Goal: Task Accomplishment & Management: Manage account settings

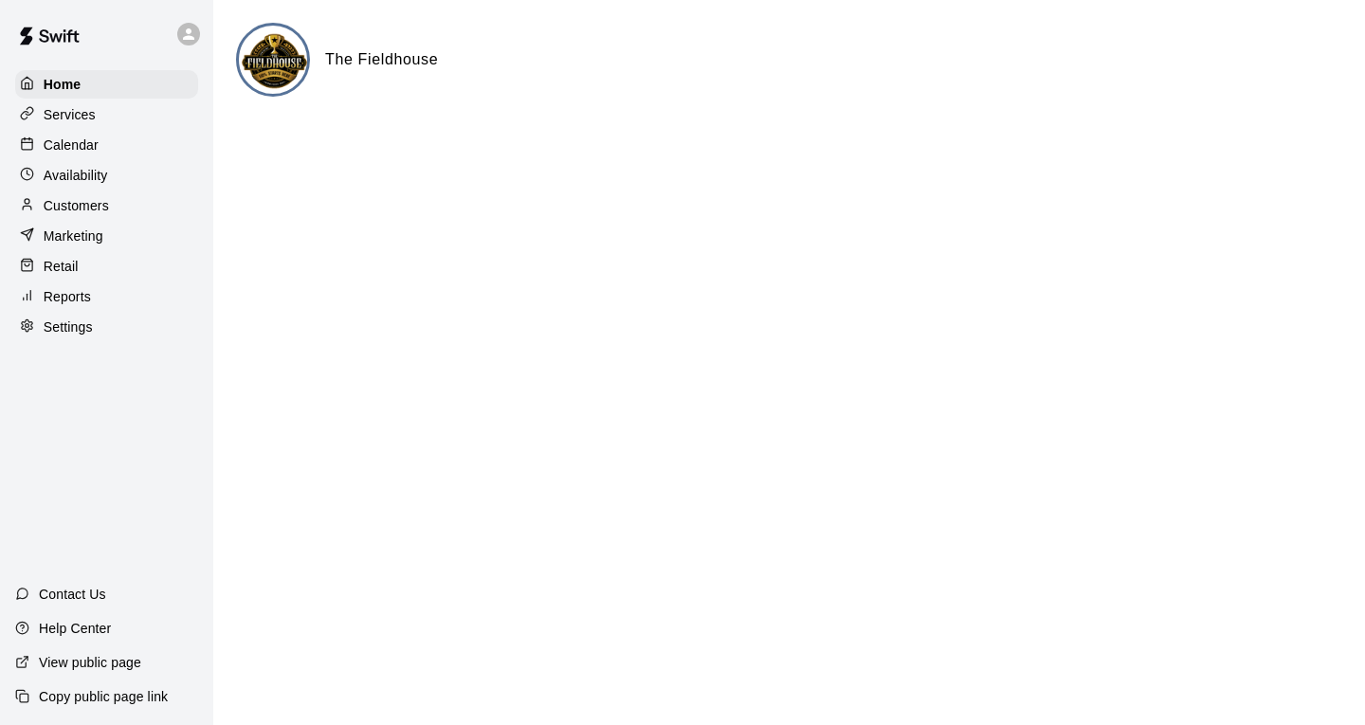
click at [100, 153] on div "Calendar" at bounding box center [106, 145] width 183 height 28
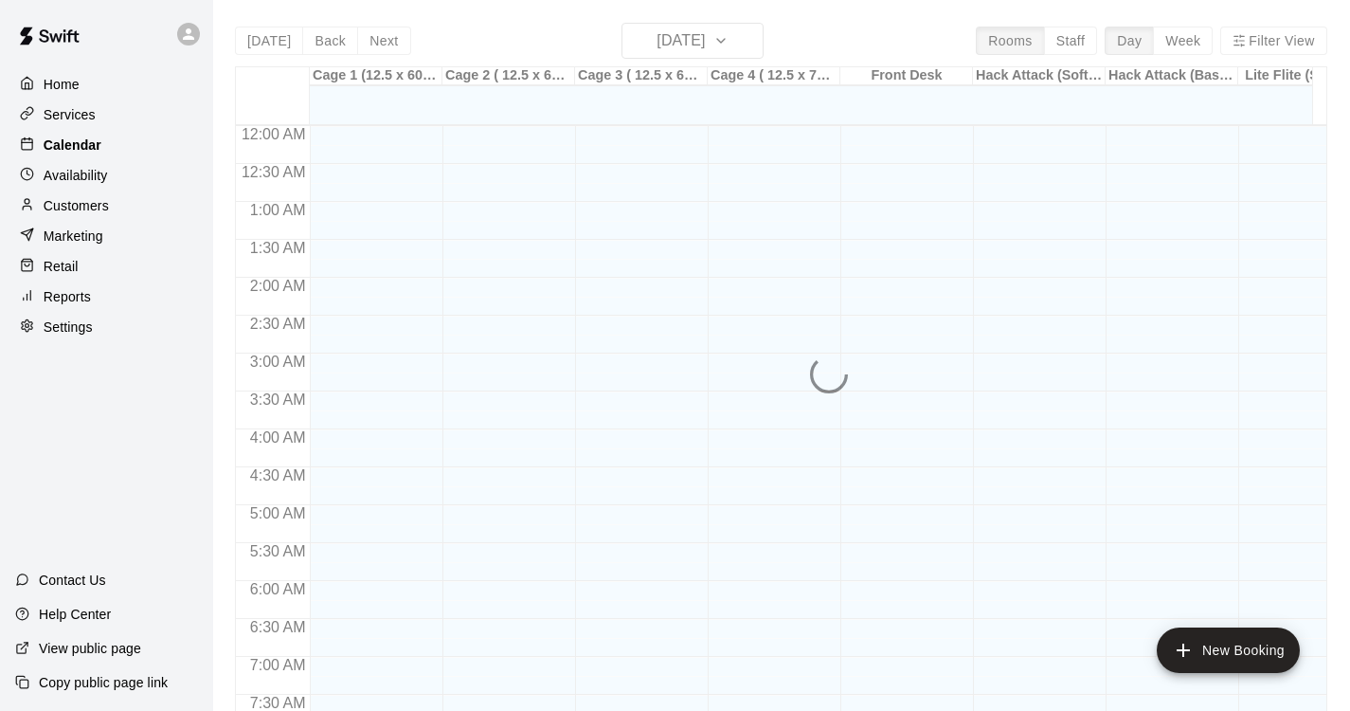
scroll to position [831, 0]
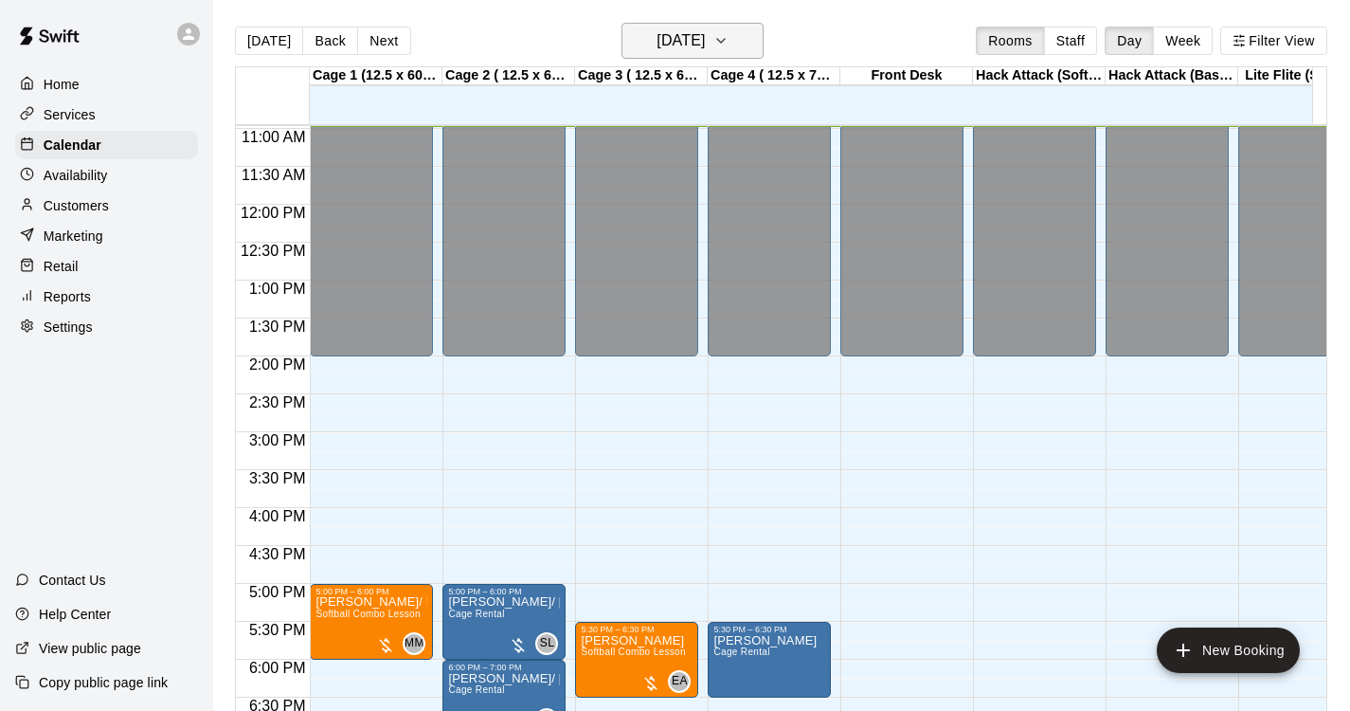
click at [695, 26] on button "[DATE]" at bounding box center [693, 41] width 142 height 36
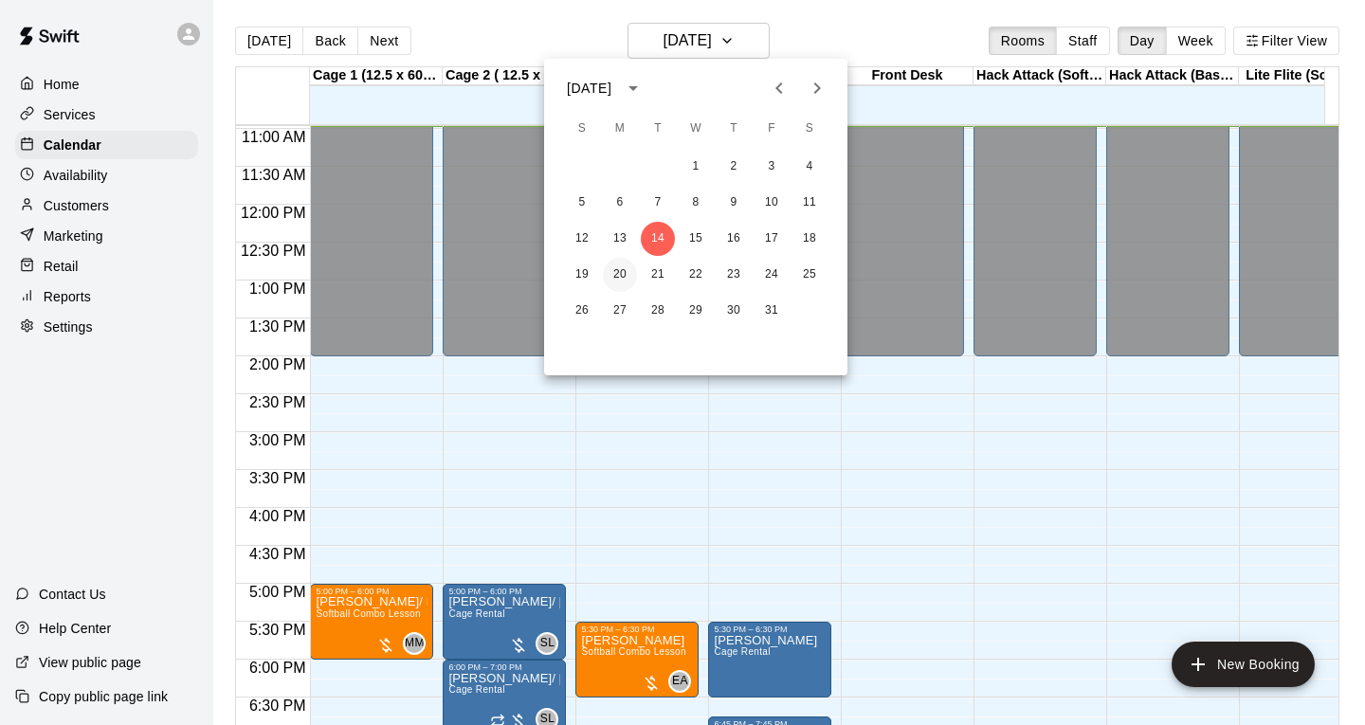
click at [614, 286] on button "20" at bounding box center [620, 275] width 34 height 34
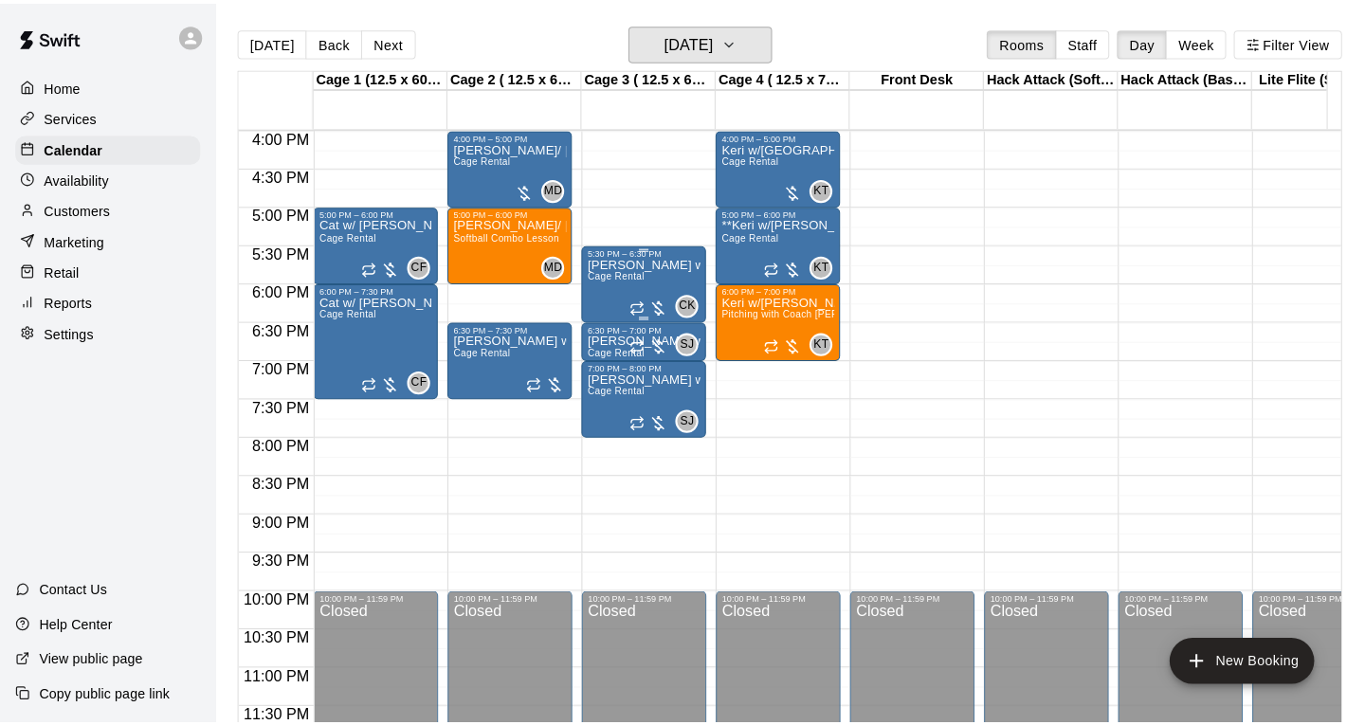
scroll to position [1120, 0]
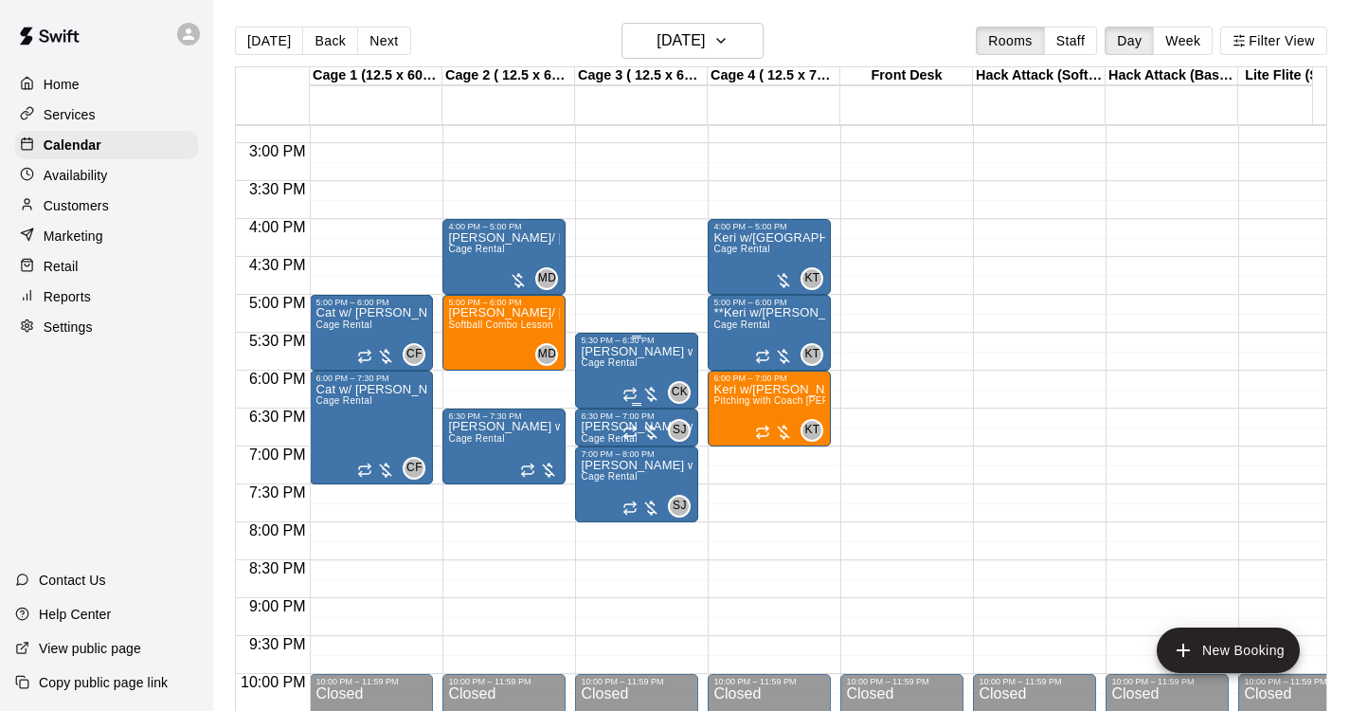
click at [594, 336] on div "5:30 PM – 6:30 PM [PERSON_NAME] w/ [PERSON_NAME] Rental CK 0" at bounding box center [636, 371] width 123 height 76
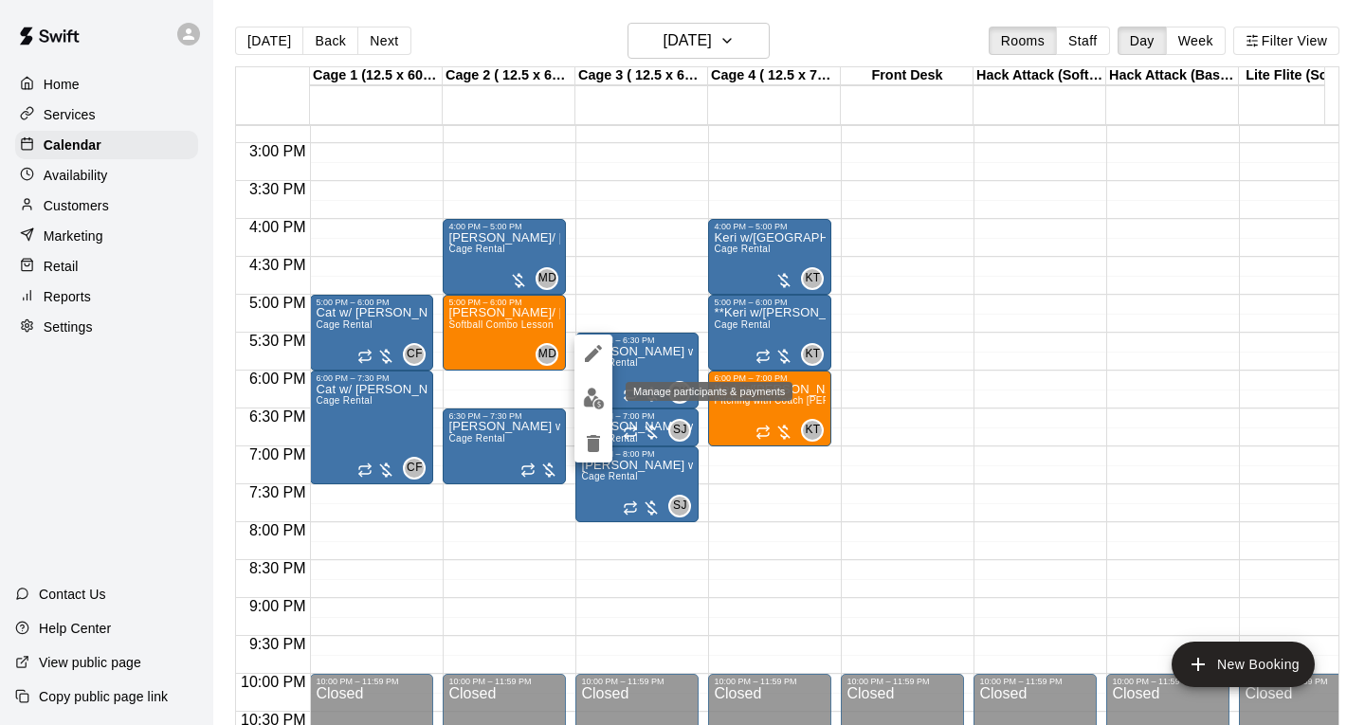
click at [587, 385] on button "edit" at bounding box center [593, 398] width 38 height 37
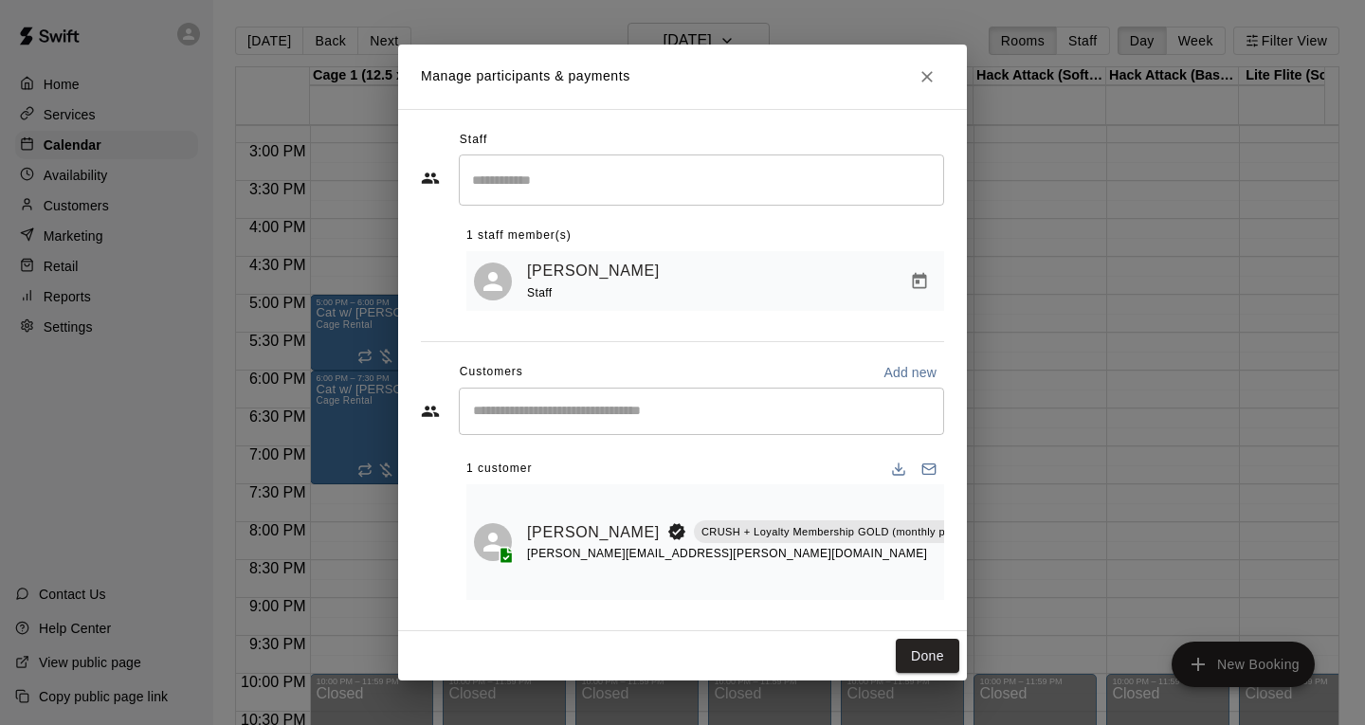
scroll to position [0, 12]
click at [988, 566] on icon "Manage bookings & payment" at bounding box center [997, 575] width 19 height 19
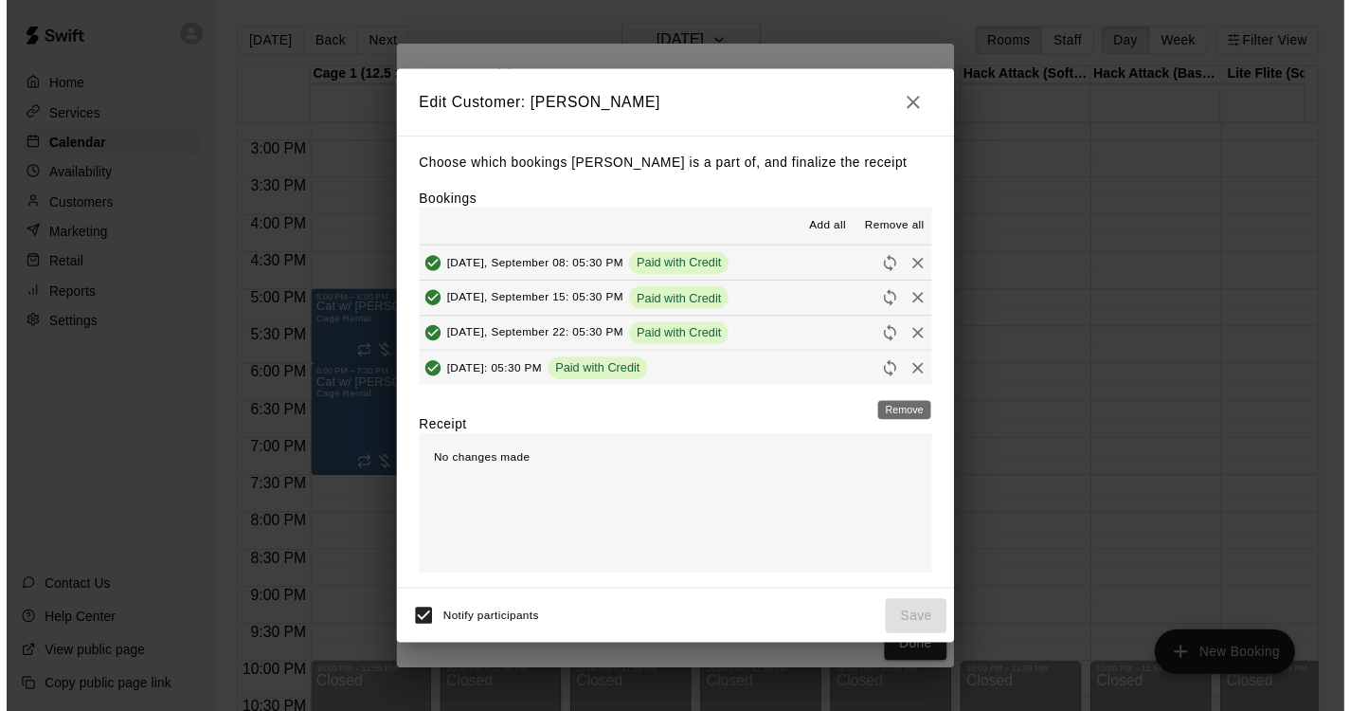
scroll to position [464, 0]
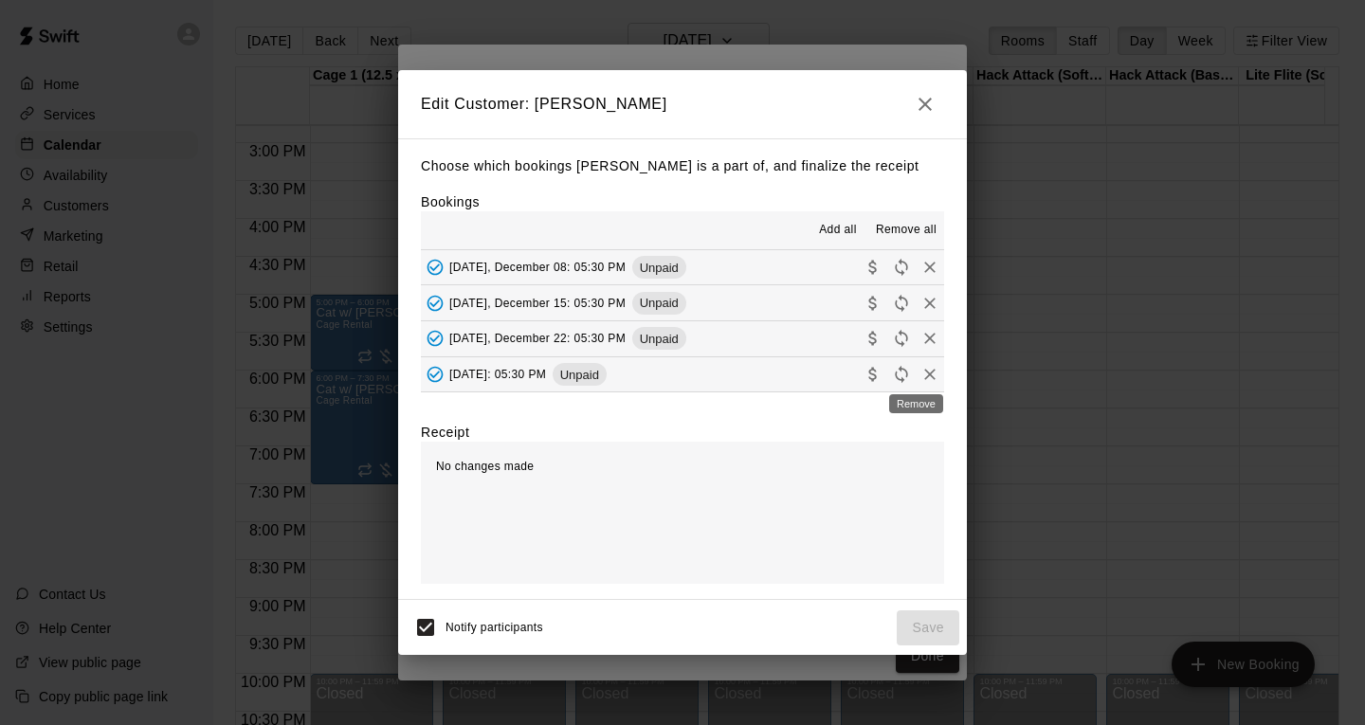
click at [920, 376] on icon "Remove" at bounding box center [929, 374] width 19 height 19
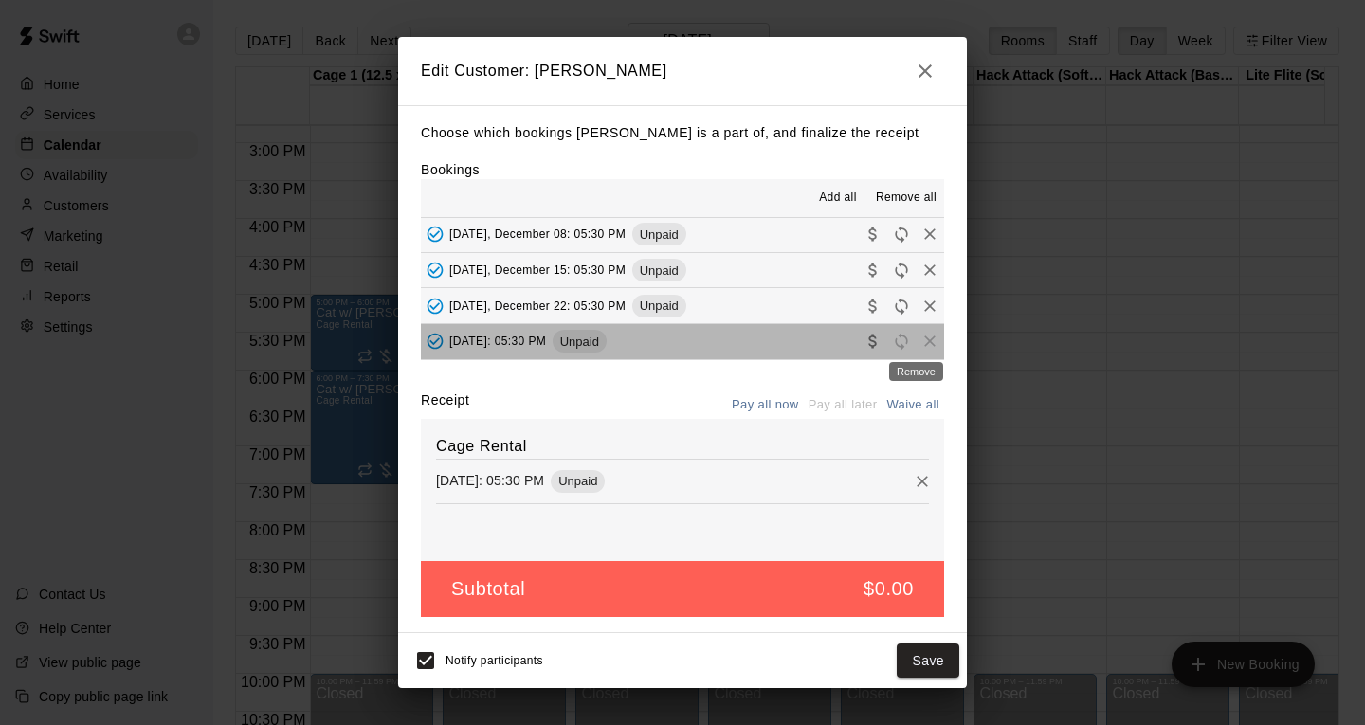
click at [915, 340] on span "Remove" at bounding box center [929, 341] width 28 height 14
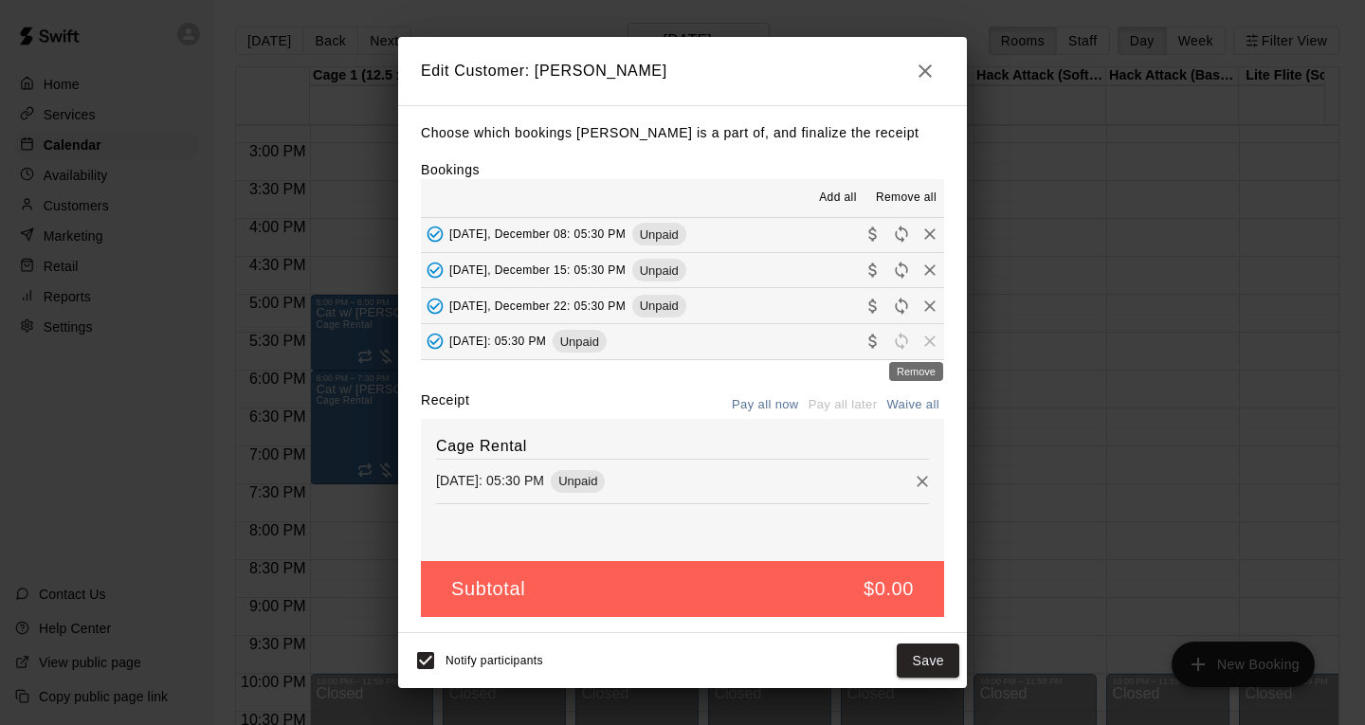
click at [916, 340] on span "Remove" at bounding box center [929, 341] width 28 height 14
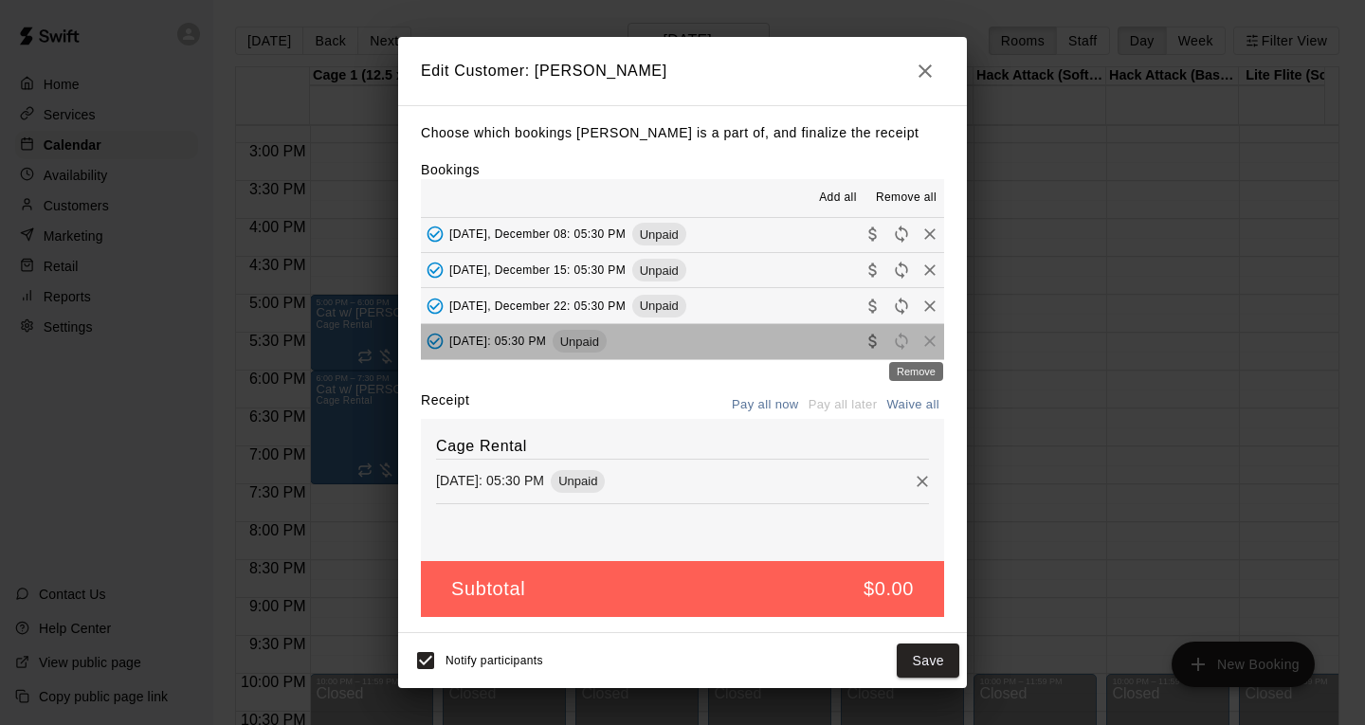
click at [916, 340] on span "Remove" at bounding box center [929, 341] width 28 height 14
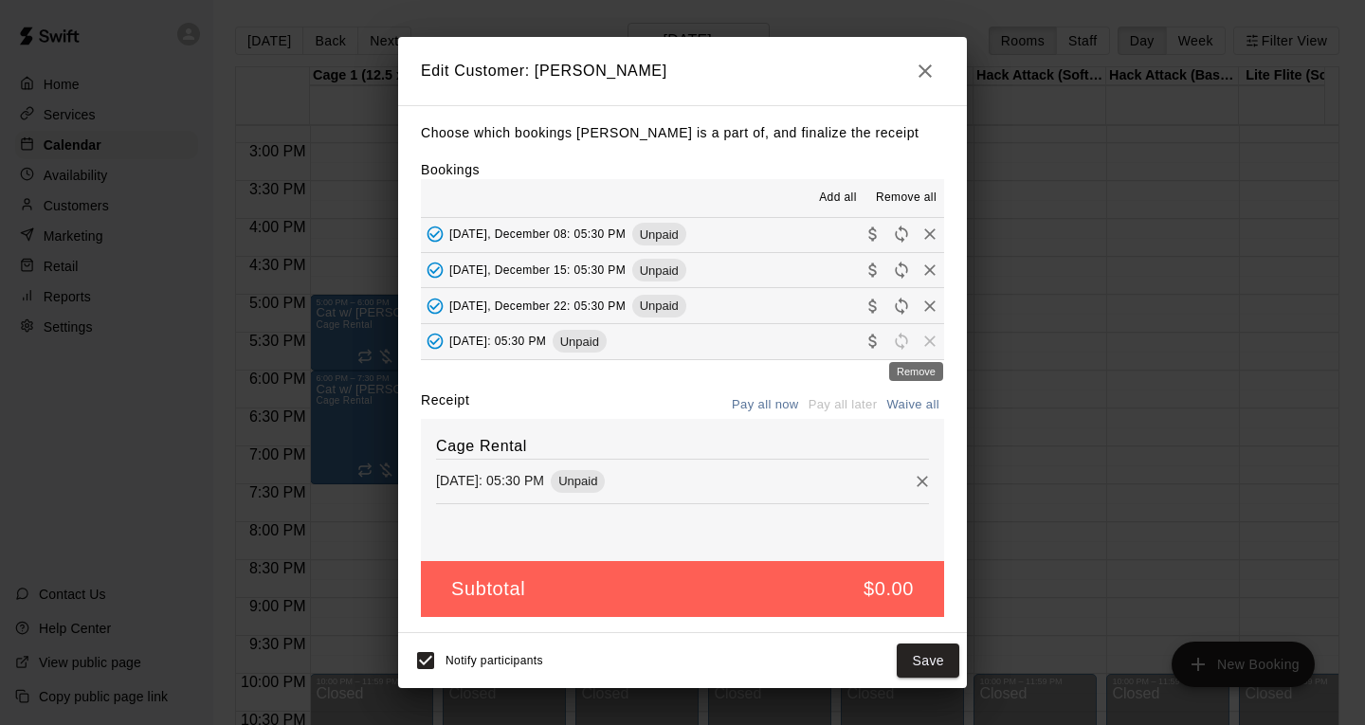
click at [916, 340] on span "Remove" at bounding box center [929, 341] width 28 height 14
click at [921, 73] on icon "button" at bounding box center [924, 70] width 13 height 13
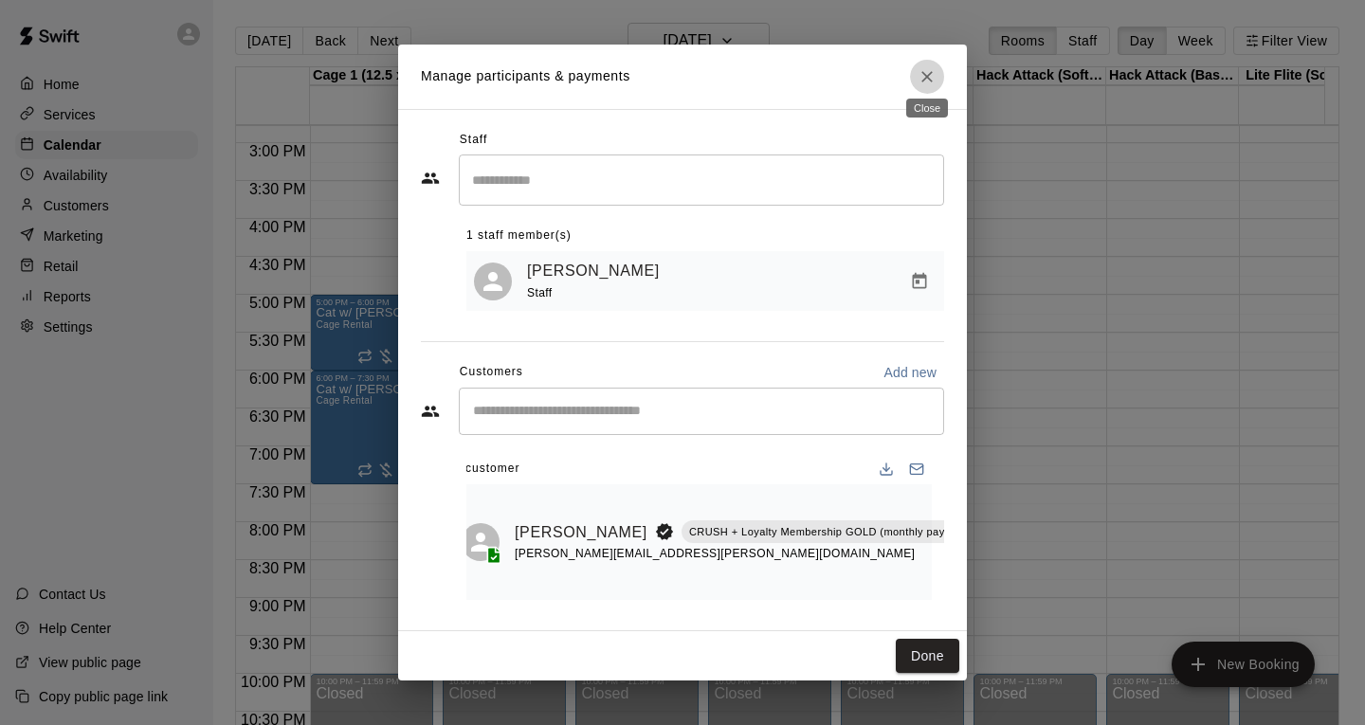
click at [932, 75] on icon "Close" at bounding box center [926, 76] width 19 height 19
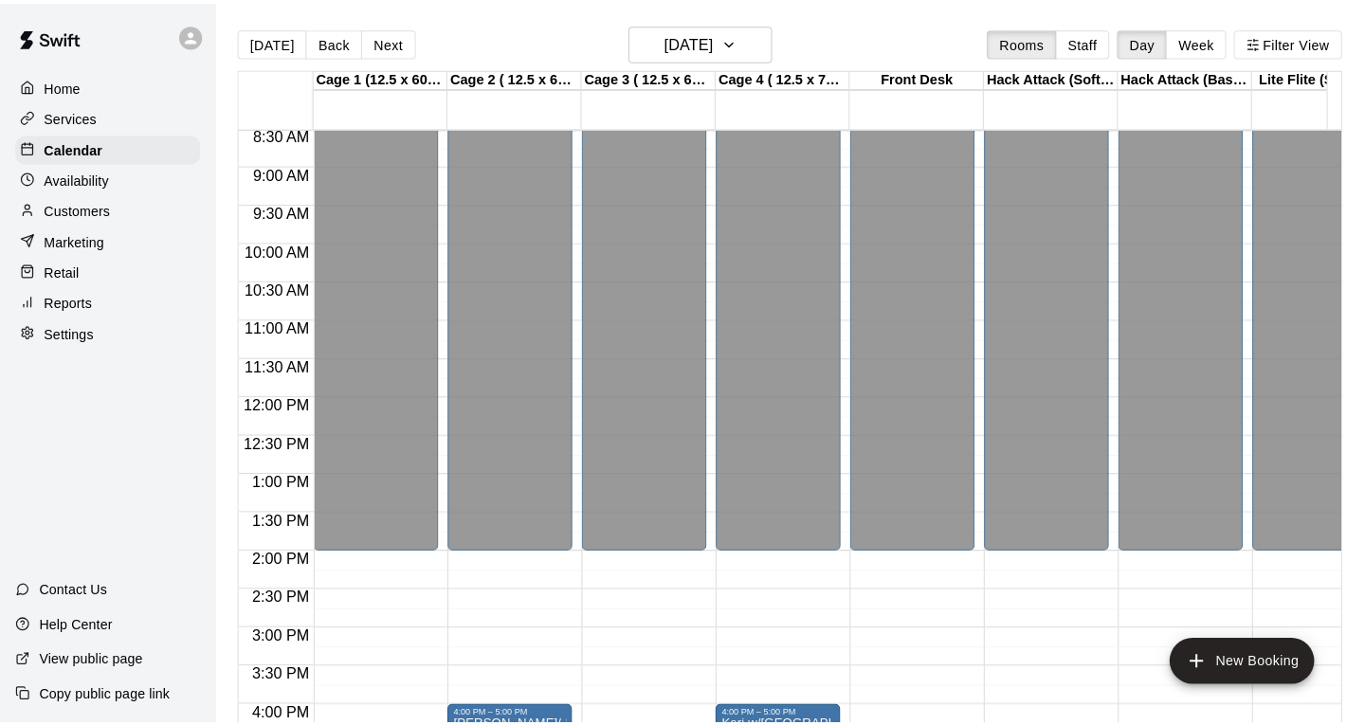
scroll to position [1025, 0]
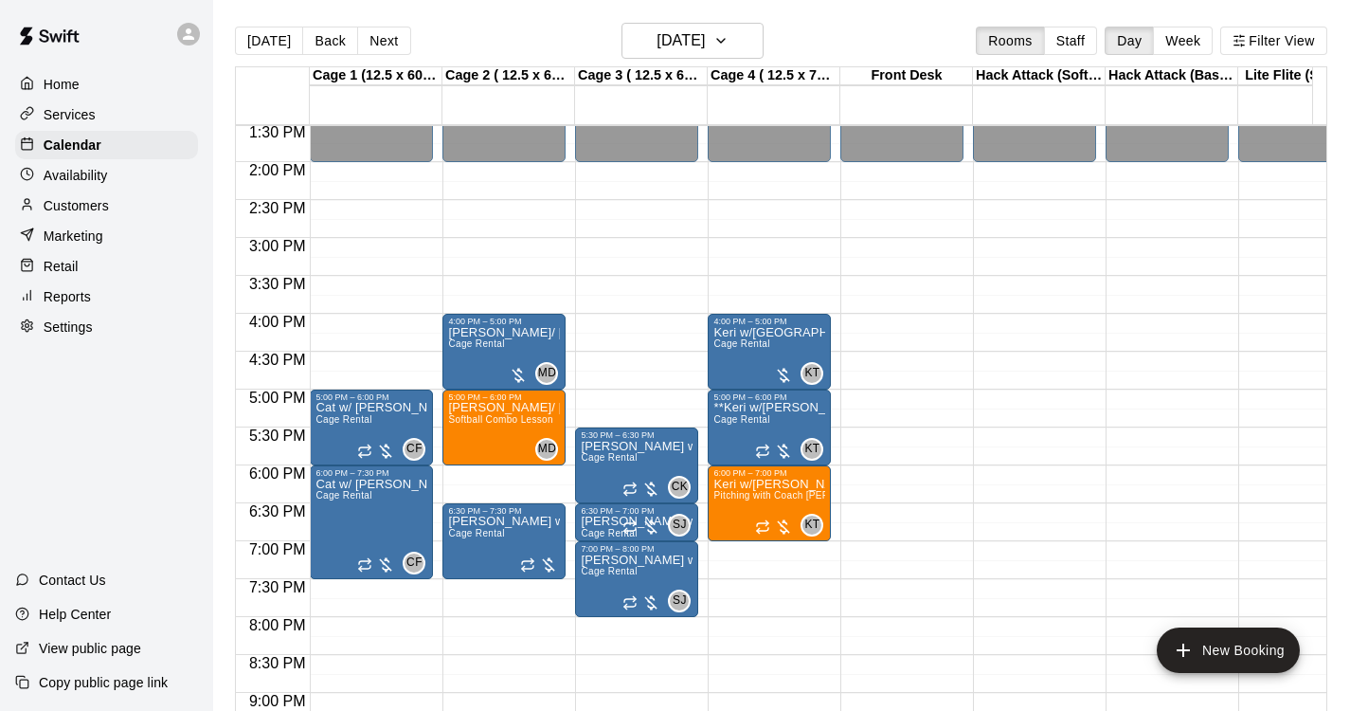
click at [377, 61] on div "[DATE] Back [DATE][DATE] Rooms Staff Day Week Filter View" at bounding box center [781, 45] width 1093 height 44
click at [373, 45] on button "Next" at bounding box center [383, 41] width 53 height 28
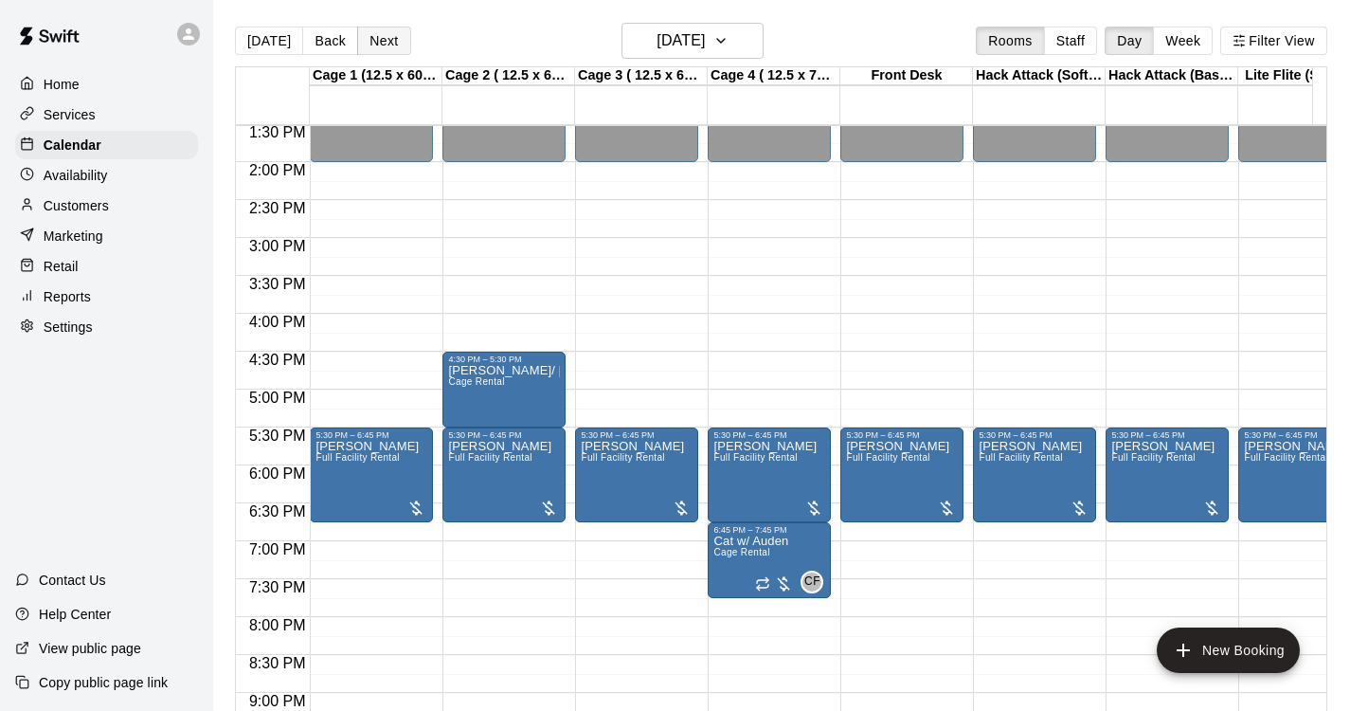
click at [357, 33] on button "Next" at bounding box center [383, 41] width 53 height 28
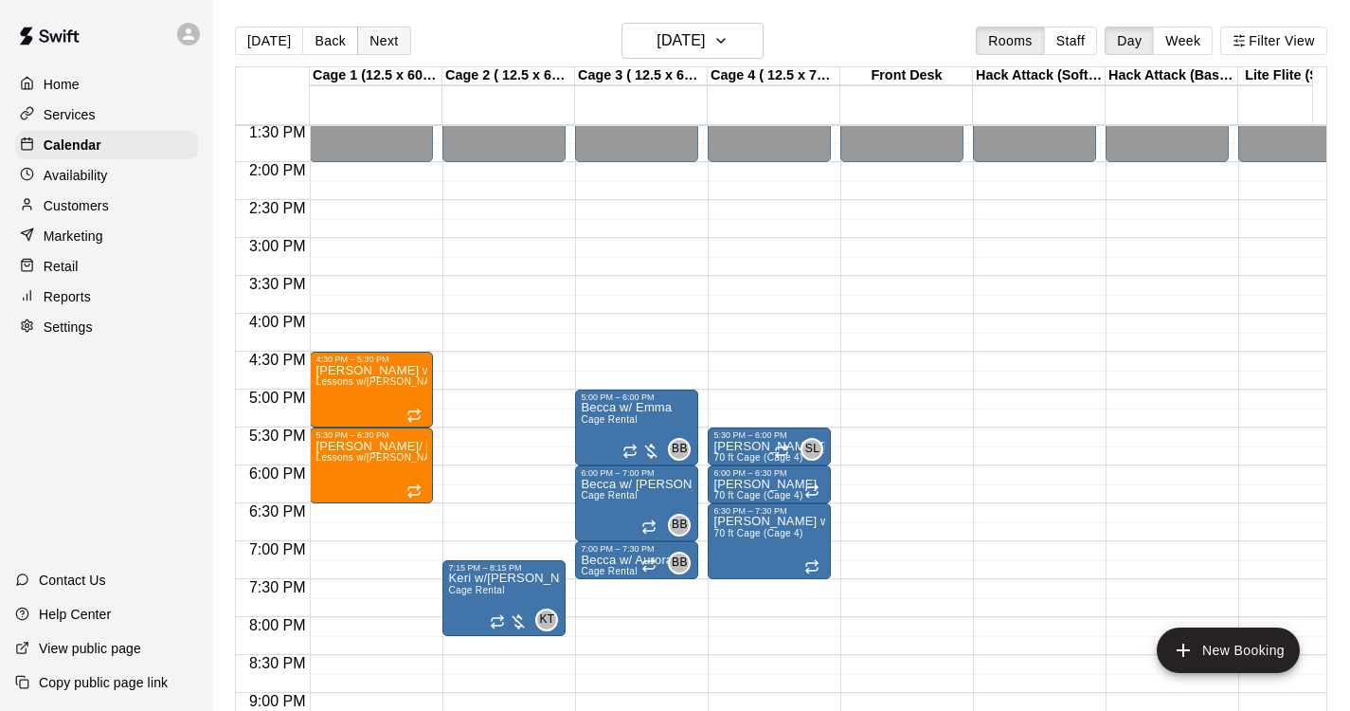
click at [372, 32] on button "Next" at bounding box center [383, 41] width 53 height 28
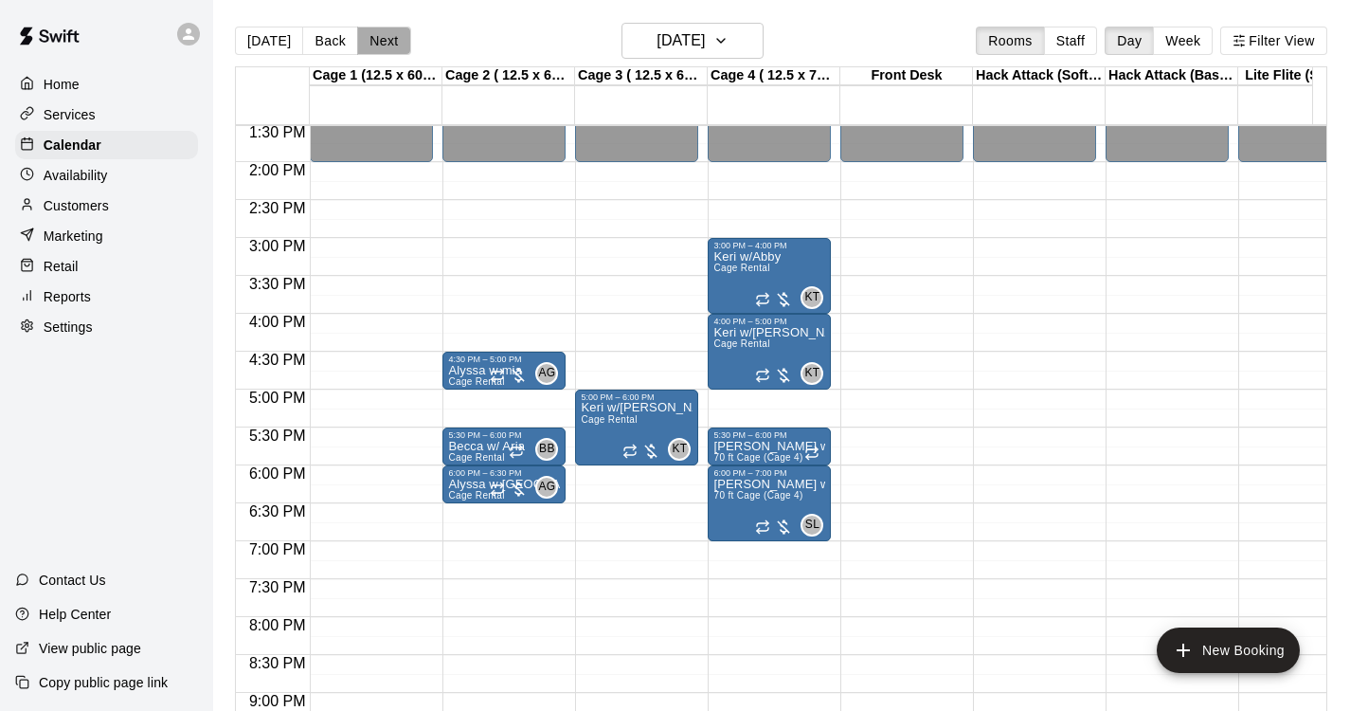
click at [377, 36] on button "Next" at bounding box center [383, 41] width 53 height 28
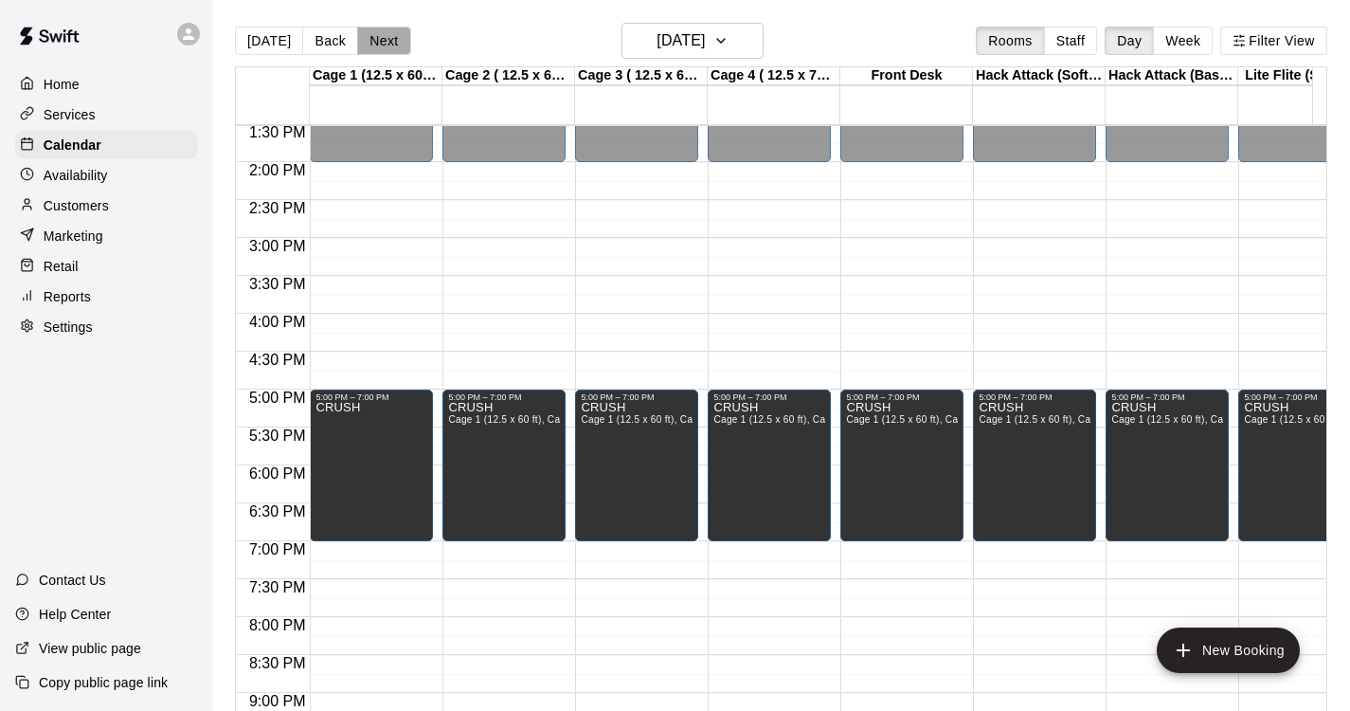
click at [373, 37] on button "Next" at bounding box center [383, 41] width 53 height 28
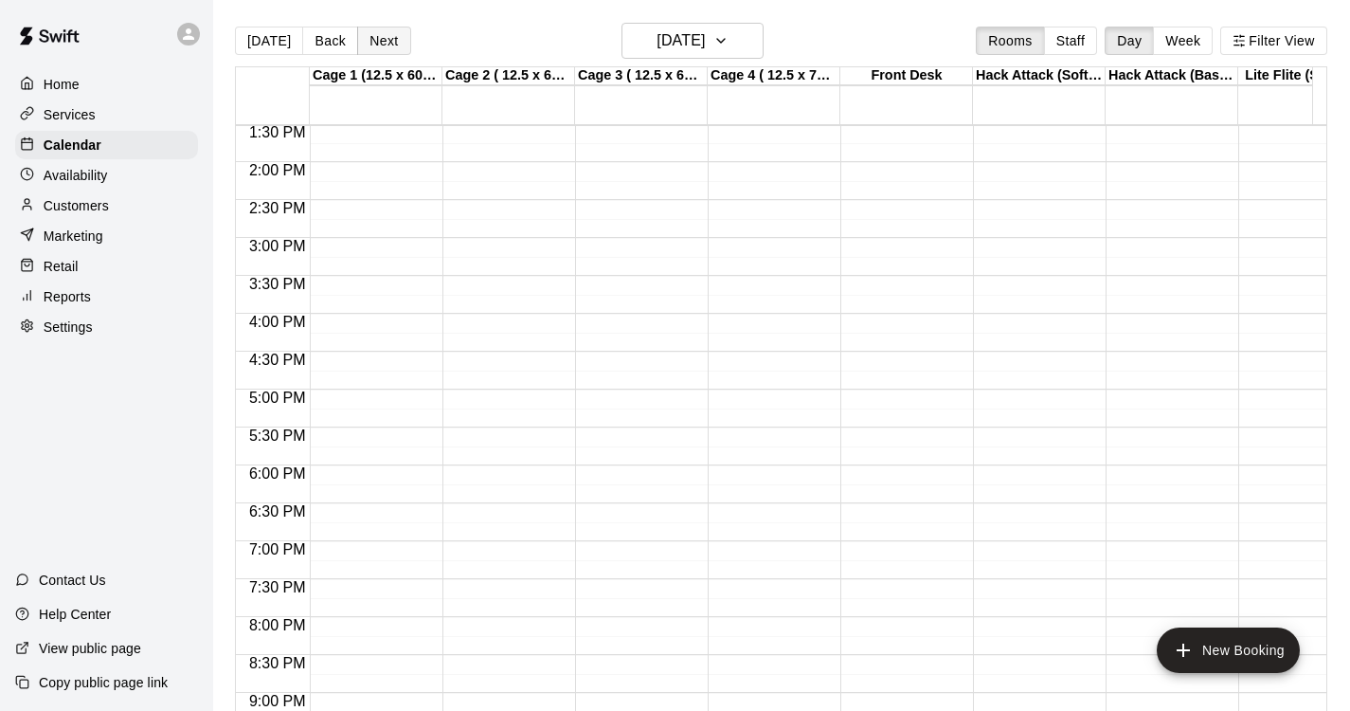
click at [373, 37] on button "Next" at bounding box center [383, 41] width 53 height 28
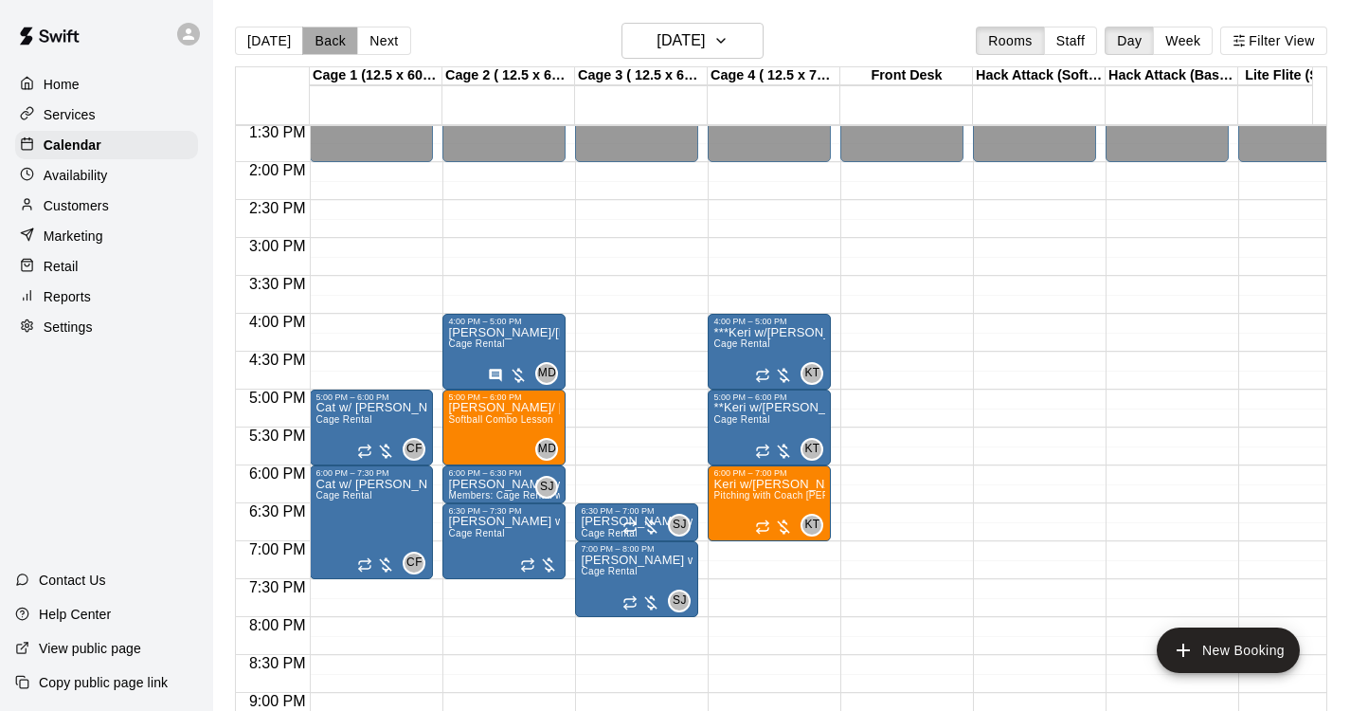
click at [334, 44] on button "Back" at bounding box center [330, 41] width 56 height 28
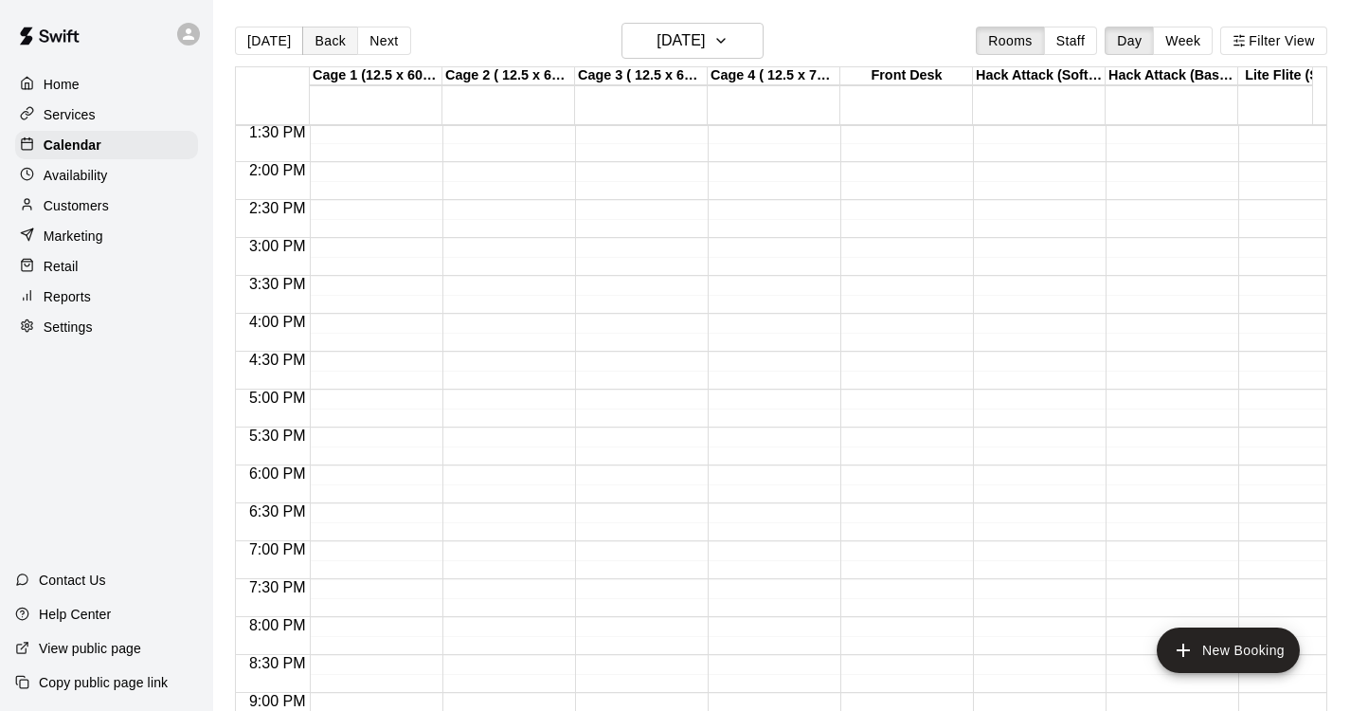
click at [334, 44] on button "Back" at bounding box center [330, 41] width 56 height 28
click at [333, 44] on button "Back" at bounding box center [330, 41] width 56 height 28
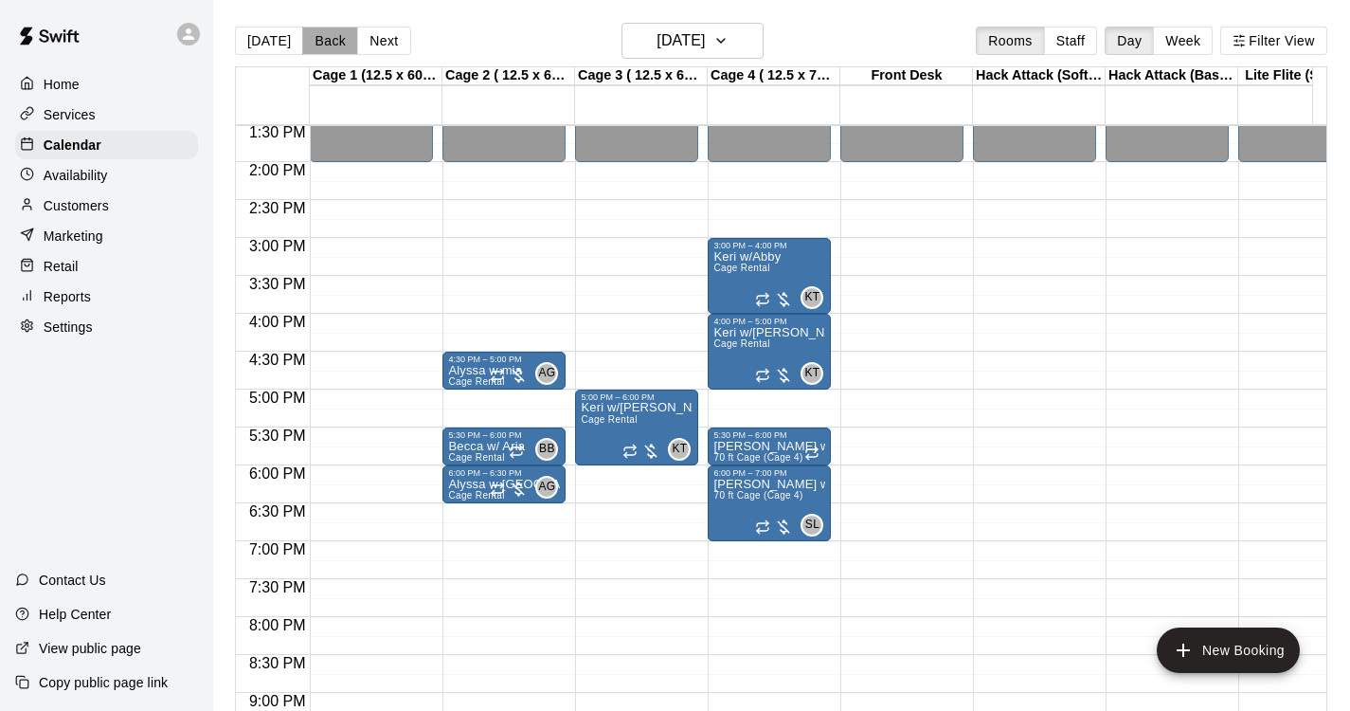
click at [333, 44] on button "Back" at bounding box center [330, 41] width 56 height 28
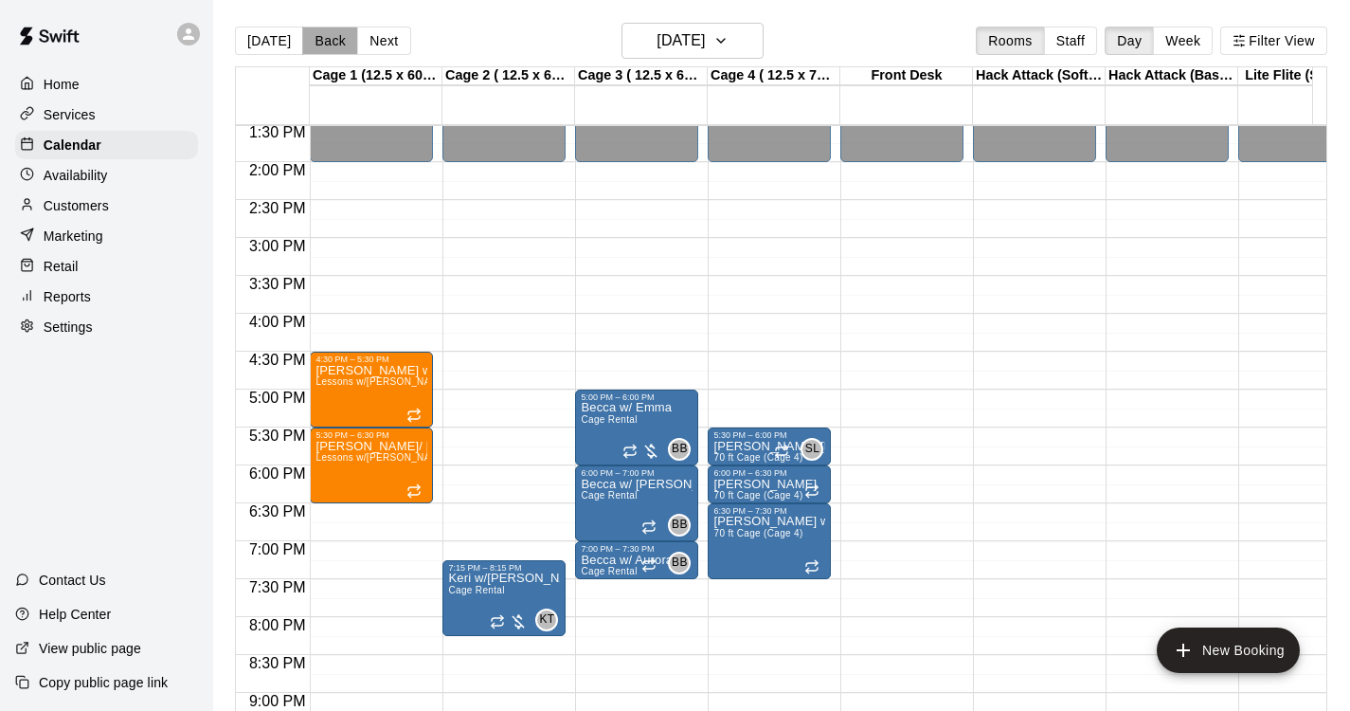
click at [333, 43] on button "Back" at bounding box center [330, 41] width 56 height 28
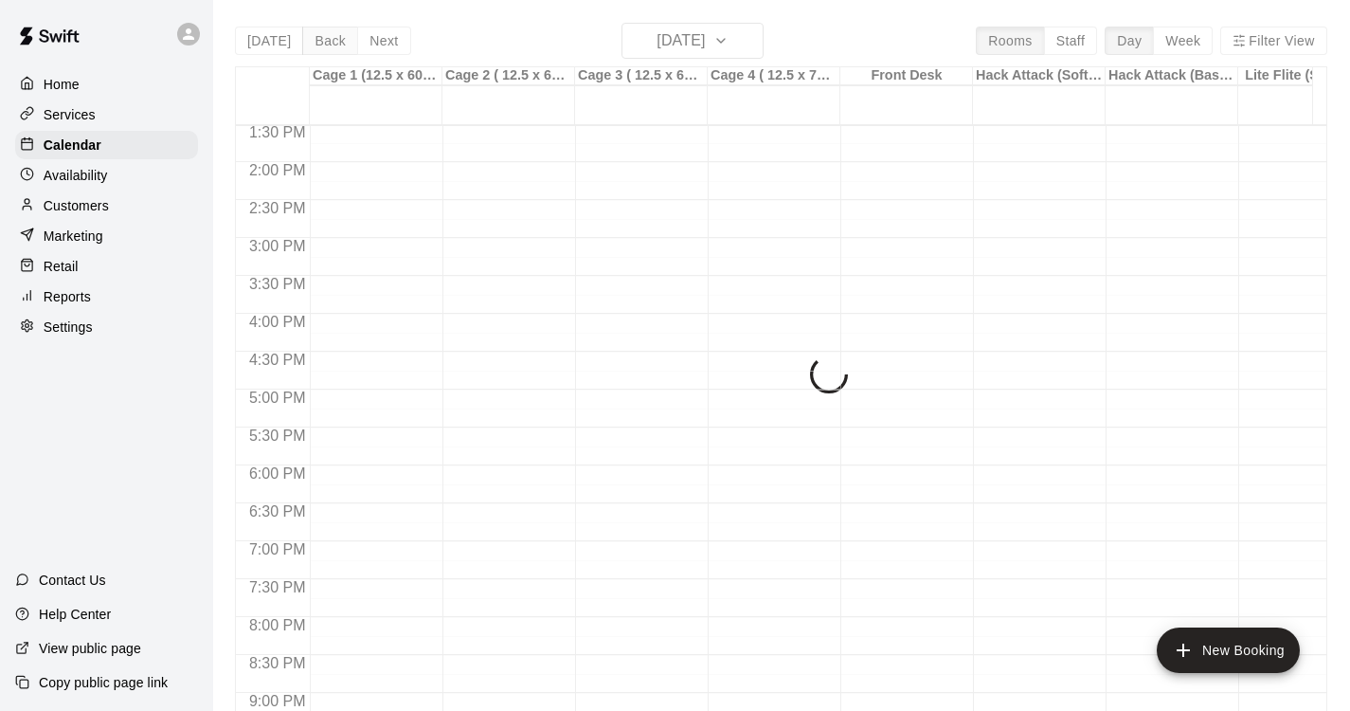
click at [333, 43] on div "[DATE] Back [DATE][DATE] Rooms Staff Day Week Filter View Cage 1 (12.5 x 60 ft)…" at bounding box center [781, 378] width 1093 height 711
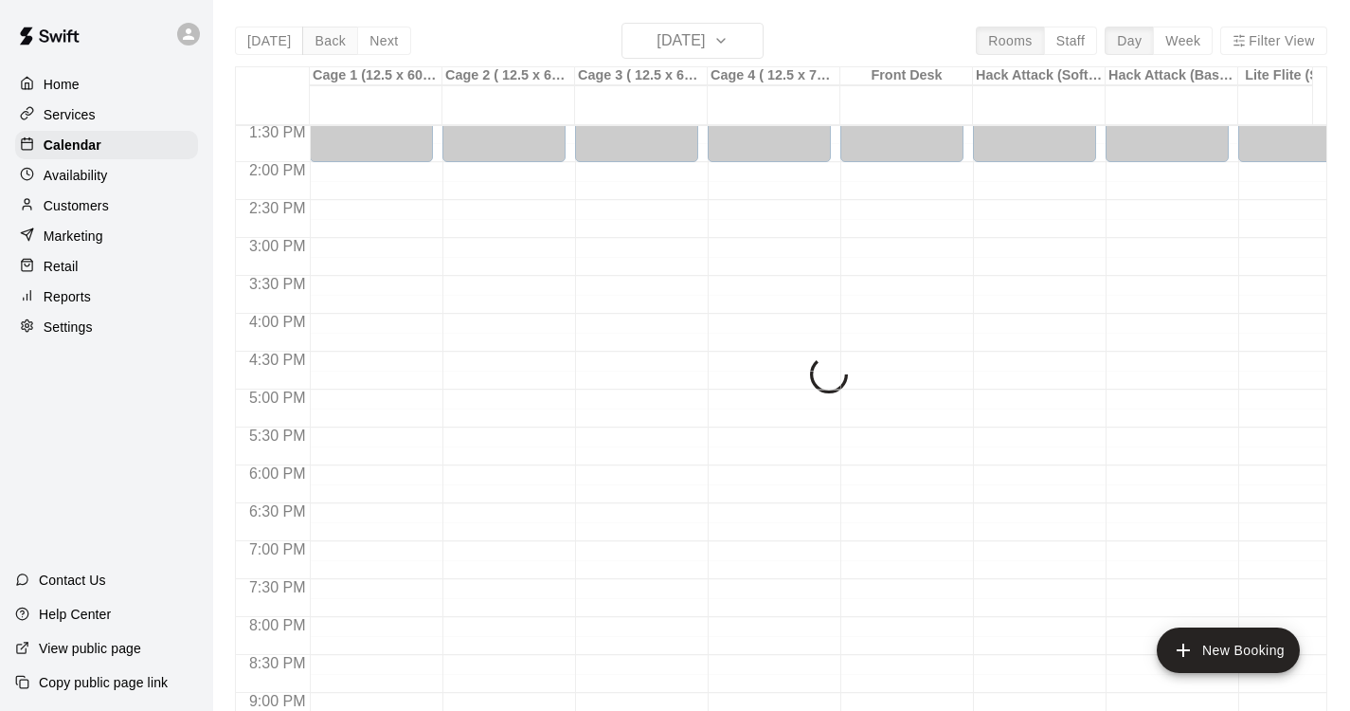
click at [333, 43] on div "[DATE] Back [DATE][DATE] Rooms Staff Day Week Filter View Cage 1 (12.5 x 60 ft)…" at bounding box center [781, 378] width 1093 height 711
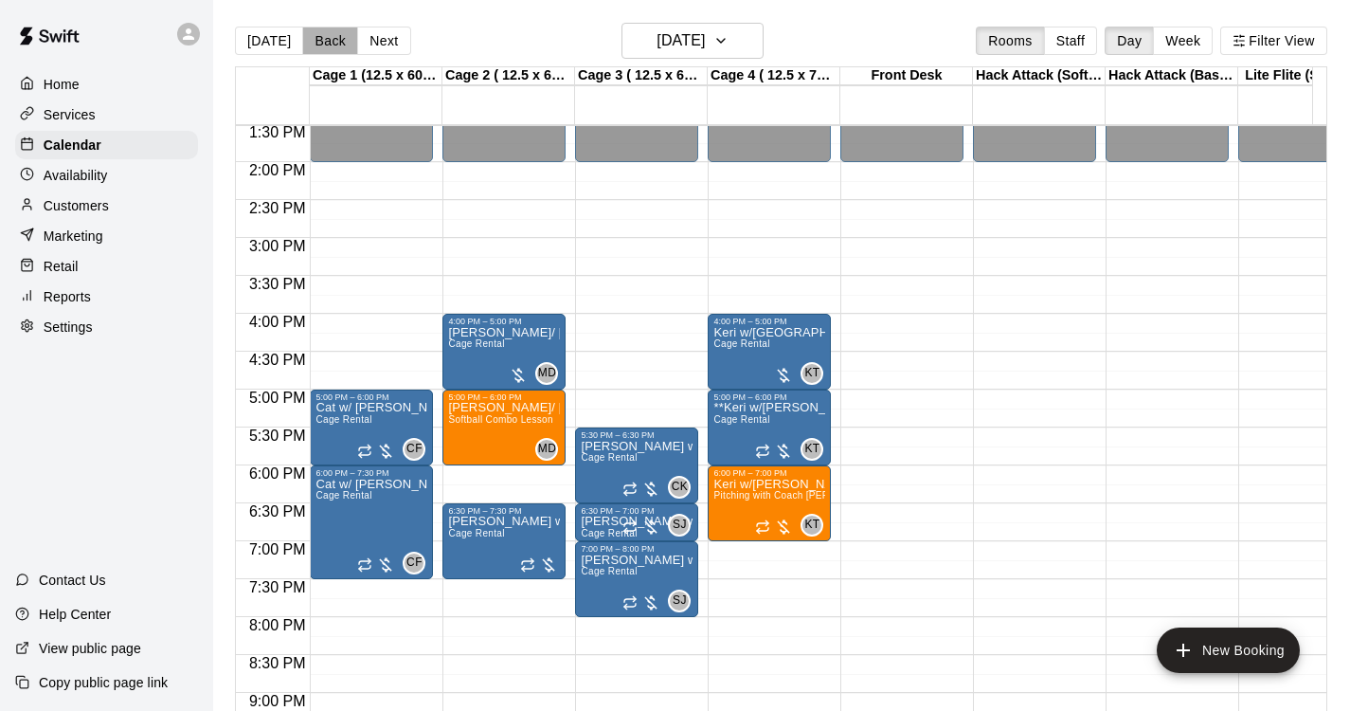
click at [332, 43] on button "Back" at bounding box center [330, 41] width 56 height 28
click at [332, 43] on div "[DATE] Back [DATE][DATE] Rooms Staff Day Week Filter View Cage 1 (12.5 x 60 ft)…" at bounding box center [781, 378] width 1093 height 711
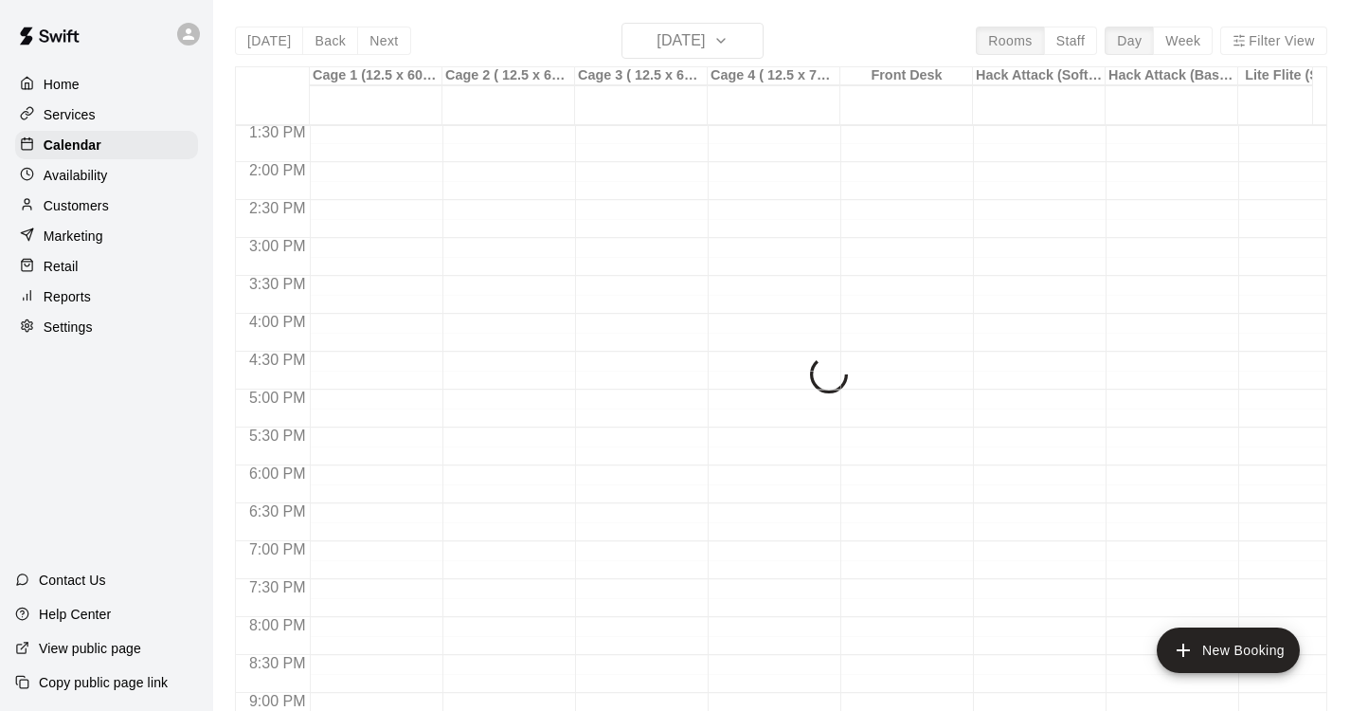
click at [332, 43] on div "[DATE] Back [DATE][DATE] Rooms Staff Day Week Filter View Cage 1 (12.5 x 60 ft)…" at bounding box center [781, 378] width 1093 height 711
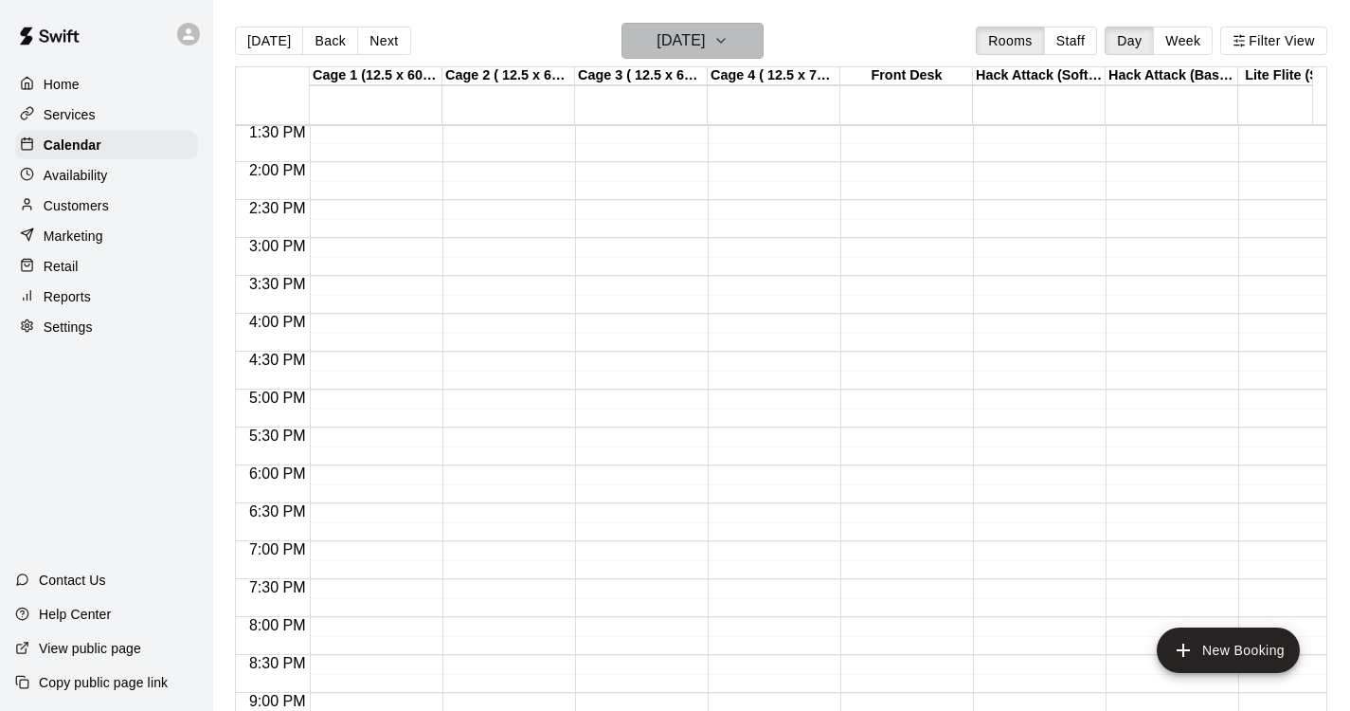
click at [729, 48] on icon "button" at bounding box center [721, 40] width 15 height 23
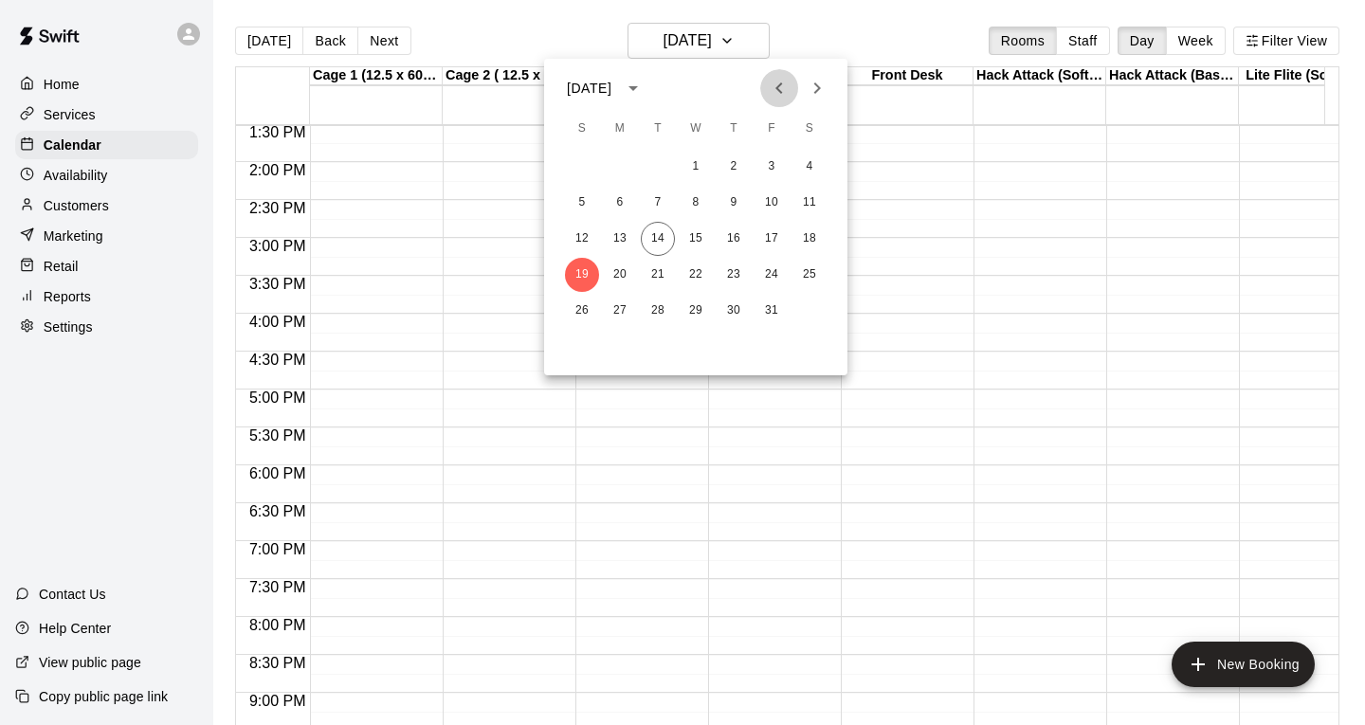
click at [770, 87] on icon "Previous month" at bounding box center [779, 88] width 23 height 23
click at [768, 89] on icon "Previous month" at bounding box center [779, 88] width 23 height 23
click at [618, 236] on button "11" at bounding box center [620, 239] width 34 height 34
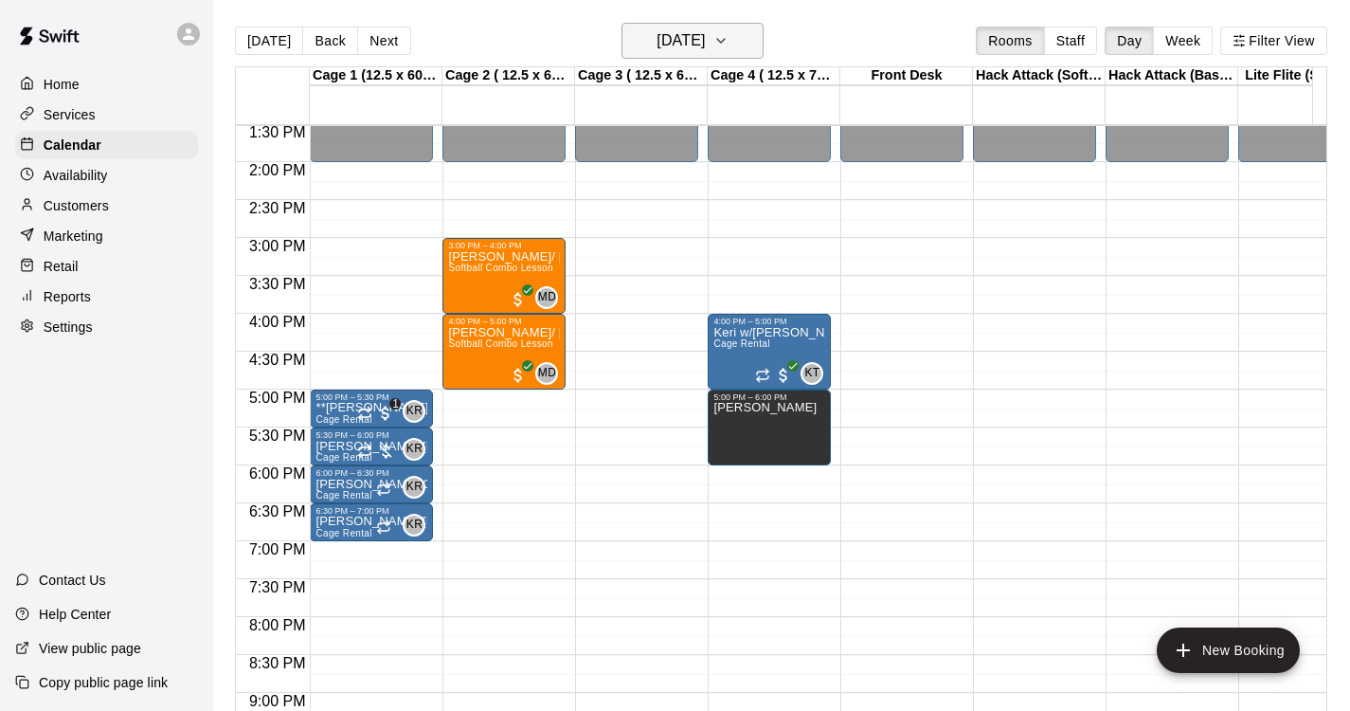
click at [705, 53] on h6 "[DATE]" at bounding box center [681, 40] width 48 height 27
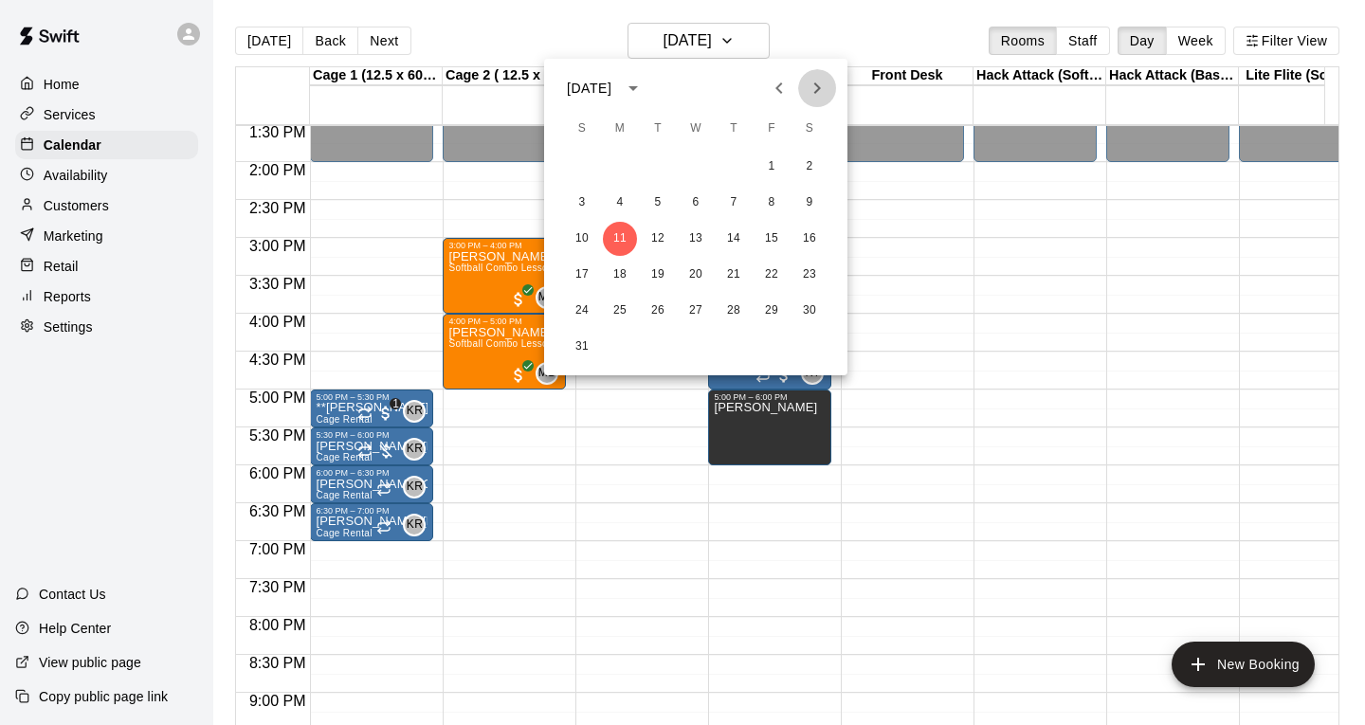
click at [823, 81] on icon "Next month" at bounding box center [816, 88] width 23 height 23
click at [823, 79] on icon "Next month" at bounding box center [816, 88] width 23 height 23
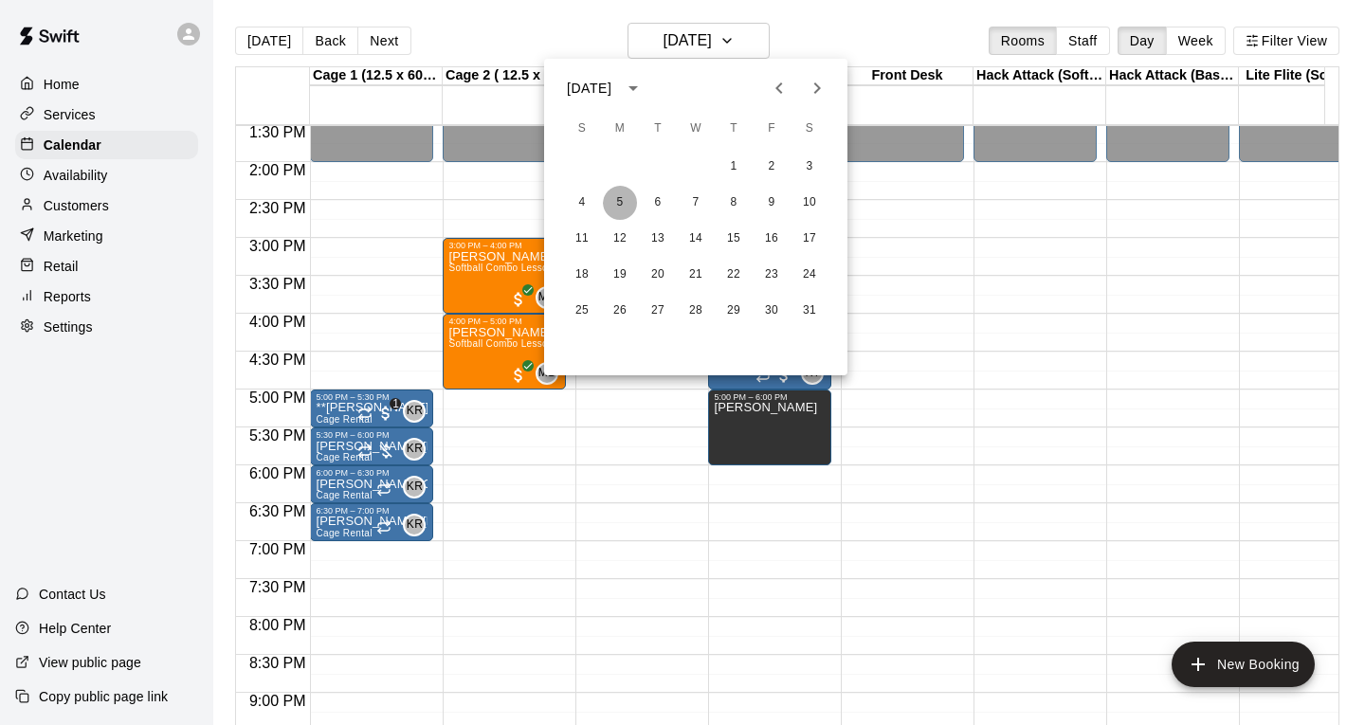
click at [620, 218] on button "5" at bounding box center [620, 203] width 34 height 34
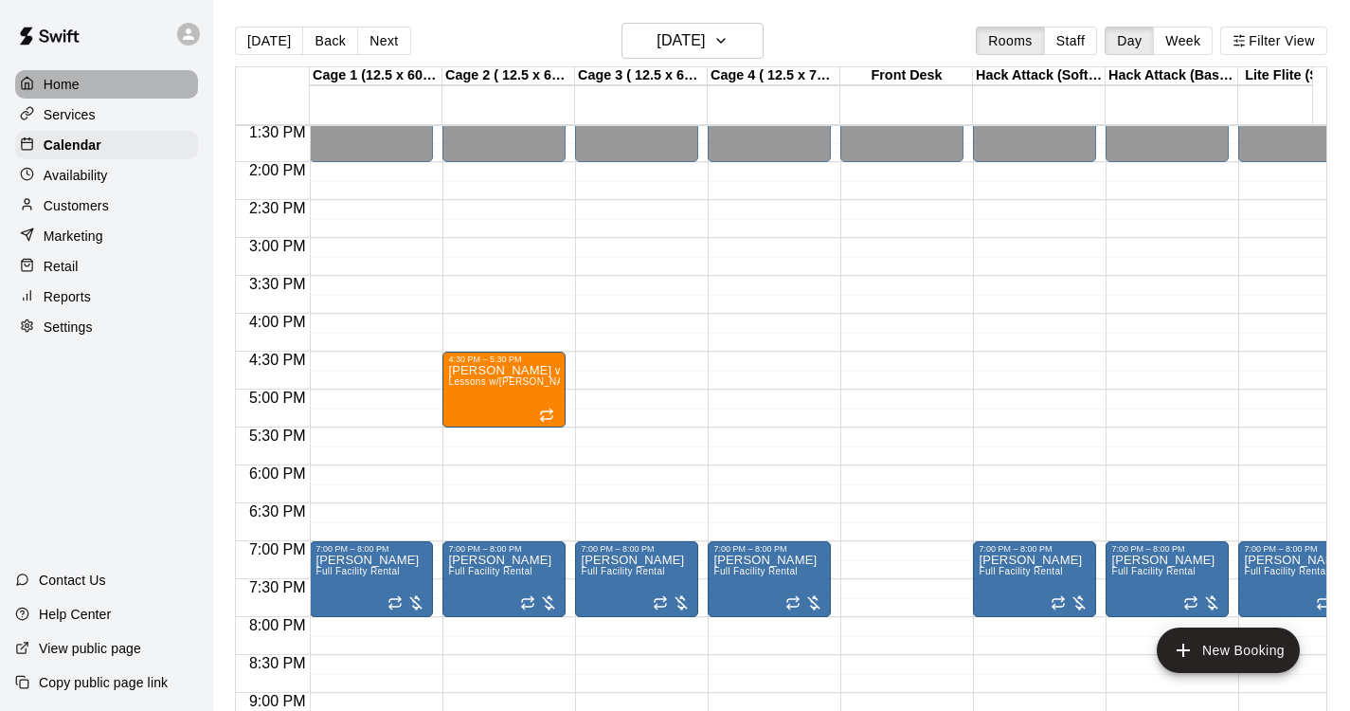
click at [105, 93] on div "Home" at bounding box center [106, 84] width 183 height 28
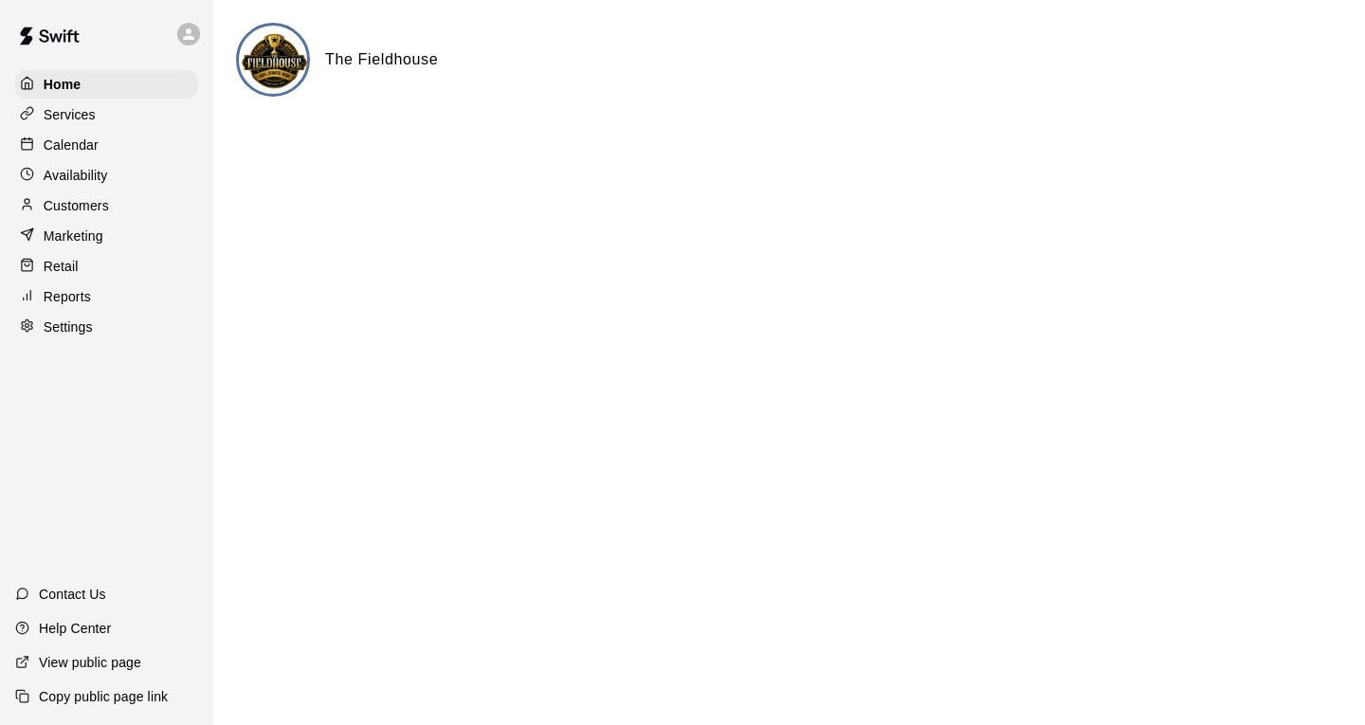
click at [712, 1] on main "The Fieldhouse" at bounding box center [788, 76] width 1151 height 152
